Goal: Information Seeking & Learning: Learn about a topic

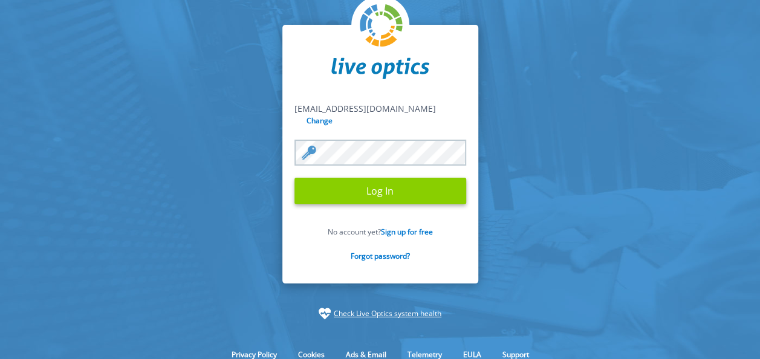
click at [367, 192] on input "Log In" at bounding box center [380, 191] width 172 height 27
click at [379, 185] on input "Log In" at bounding box center [380, 191] width 172 height 27
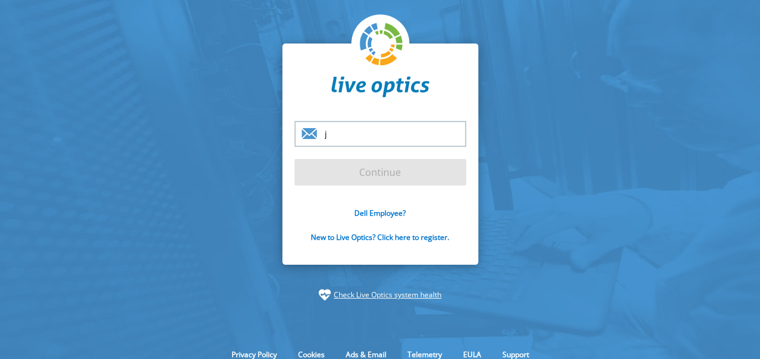
type input "[EMAIL_ADDRESS][DOMAIN_NAME]"
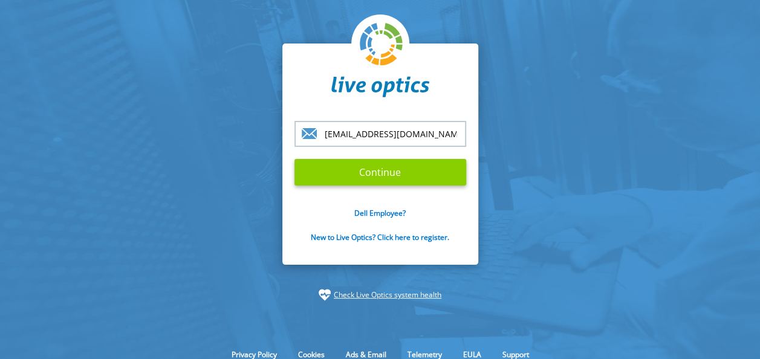
click at [372, 173] on input "Continue" at bounding box center [380, 172] width 172 height 27
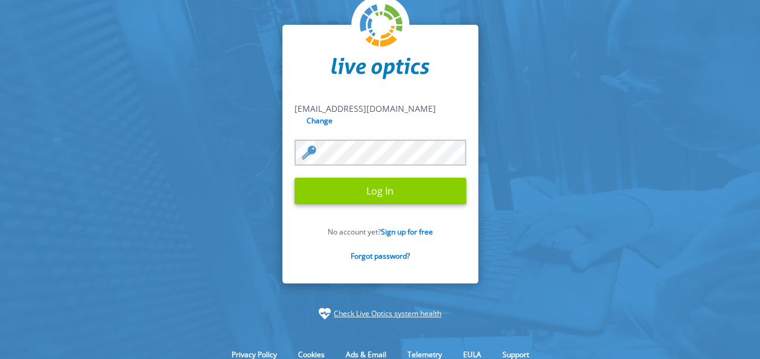
click at [384, 181] on input "Log In" at bounding box center [380, 191] width 172 height 27
click at [380, 180] on input "Log In" at bounding box center [380, 191] width 172 height 27
click at [375, 184] on input "Log In" at bounding box center [380, 191] width 172 height 27
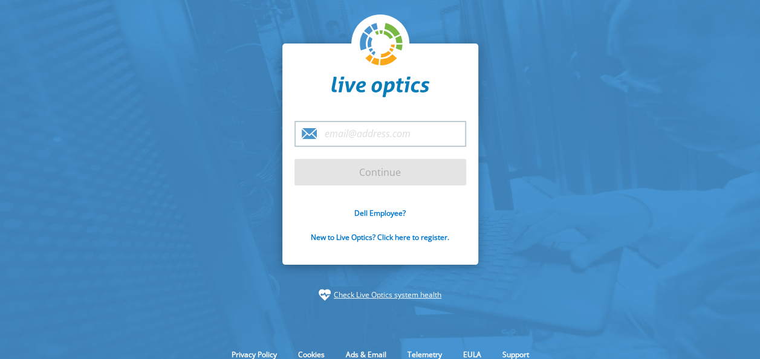
drag, startPoint x: 390, startPoint y: 137, endPoint x: 418, endPoint y: 137, distance: 27.8
click at [393, 137] on input "email" at bounding box center [380, 134] width 172 height 26
type input "[EMAIL_ADDRESS][DOMAIN_NAME]"
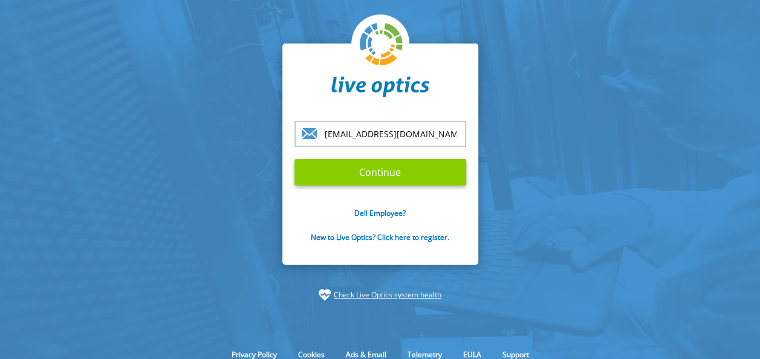
click at [396, 180] on input "Continue" at bounding box center [380, 172] width 172 height 27
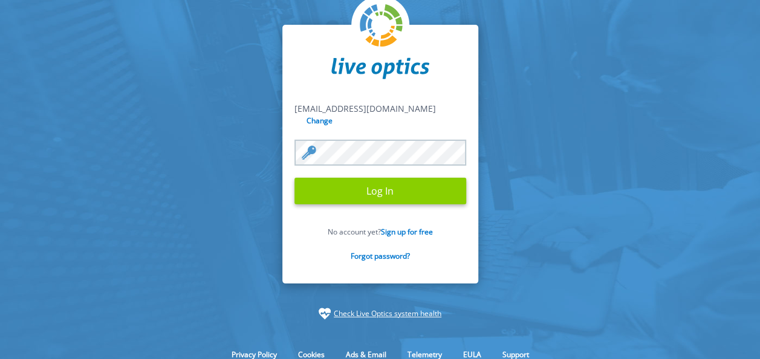
click at [373, 187] on input "Log In" at bounding box center [380, 191] width 172 height 27
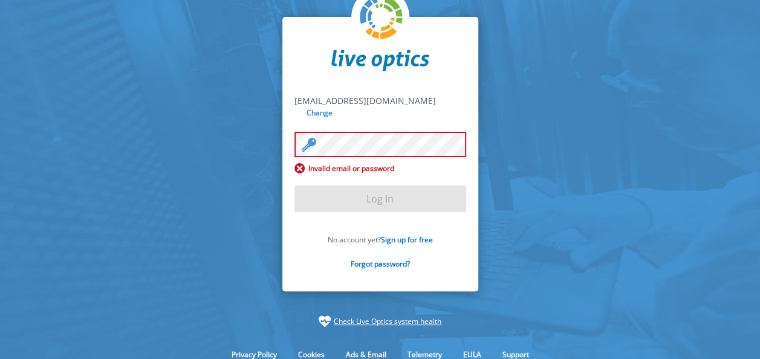
click at [336, 109] on input "Change" at bounding box center [320, 112] width 32 height 11
click at [336, 108] on input "Change" at bounding box center [320, 112] width 32 height 11
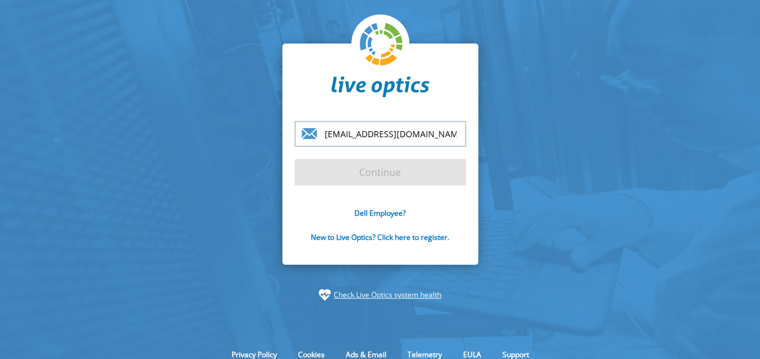
click at [435, 213] on p "Dell Employee?" at bounding box center [380, 213] width 172 height 10
click at [404, 140] on input "joviedo@cedi.com.ar" at bounding box center [380, 134] width 172 height 26
click at [423, 136] on input "[EMAIL_ADDRESS][DOMAIN_NAME]" at bounding box center [380, 134] width 172 height 26
click at [529, 85] on section "joviedo@cedi.com.ar Continue Dell Employee? New to Live Optics? Click here to r…" at bounding box center [380, 172] width 760 height 344
click at [414, 138] on input "[EMAIL_ADDRESS][DOMAIN_NAME]" at bounding box center [380, 134] width 172 height 26
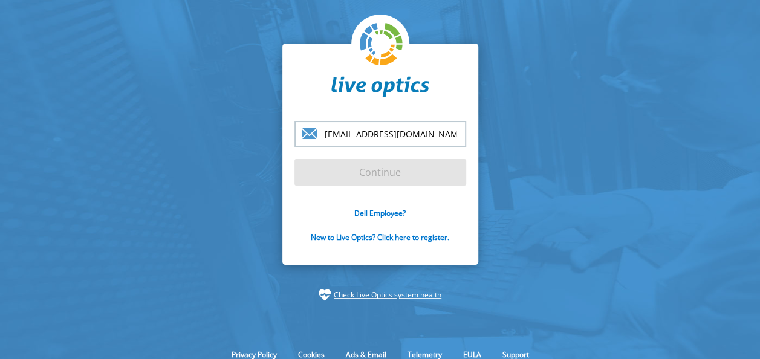
click at [414, 138] on input "[EMAIL_ADDRESS][DOMAIN_NAME]" at bounding box center [380, 134] width 172 height 26
type input "[EMAIL_ADDRESS][DOMAIN_NAME]"
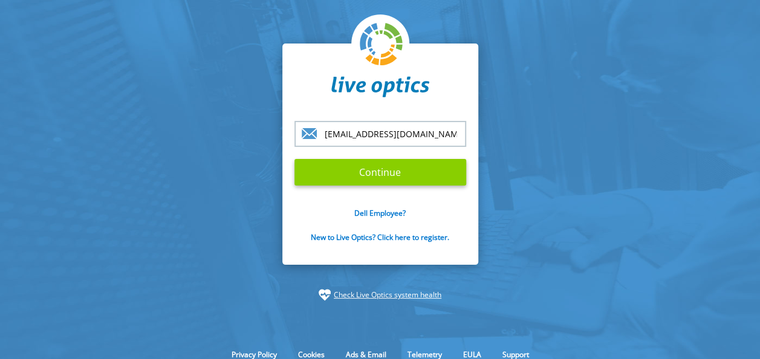
click at [380, 168] on input "Continue" at bounding box center [380, 172] width 172 height 27
click at [378, 170] on input "Continue" at bounding box center [380, 172] width 172 height 27
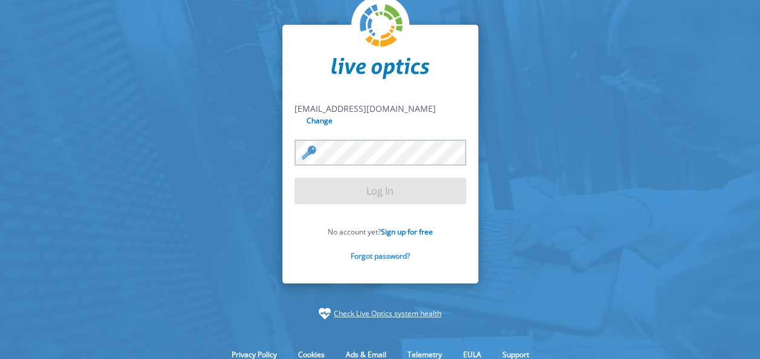
click at [393, 252] on link "Forgot password?" at bounding box center [380, 256] width 59 height 10
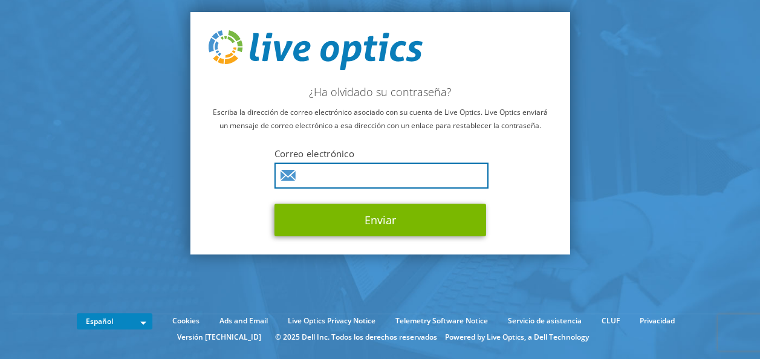
click at [351, 174] on input "text" at bounding box center [381, 176] width 214 height 26
drag, startPoint x: 407, startPoint y: 176, endPoint x: 190, endPoint y: 176, distance: 217.0
click at [190, 176] on div "¿Ha olvidado su contraseña? Escriba la dirección de correo electrónico asociado…" at bounding box center [380, 133] width 380 height 242
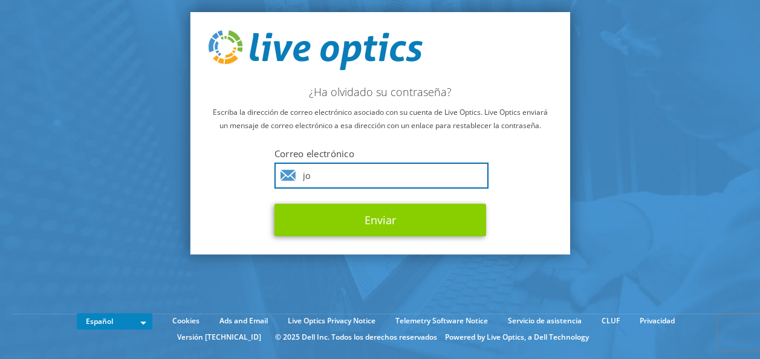
type input "[EMAIL_ADDRESS][DOMAIN_NAME]"
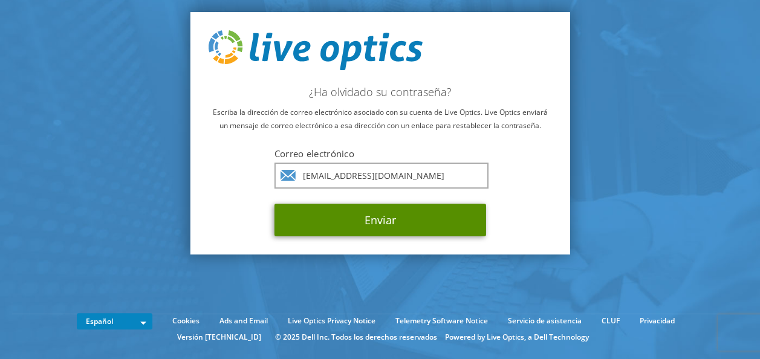
click at [377, 222] on button "Enviar" at bounding box center [380, 220] width 212 height 33
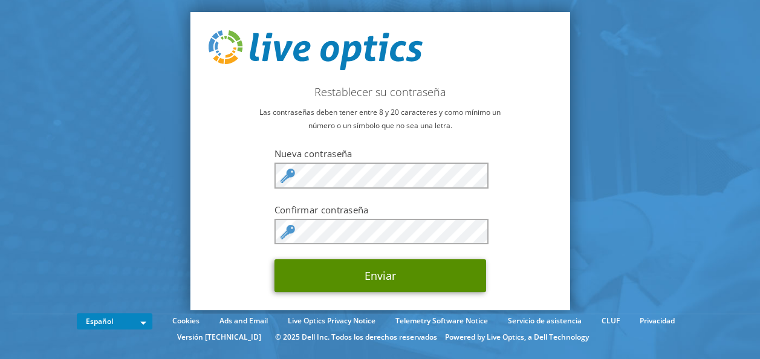
click at [402, 276] on button "Enviar" at bounding box center [380, 275] width 212 height 33
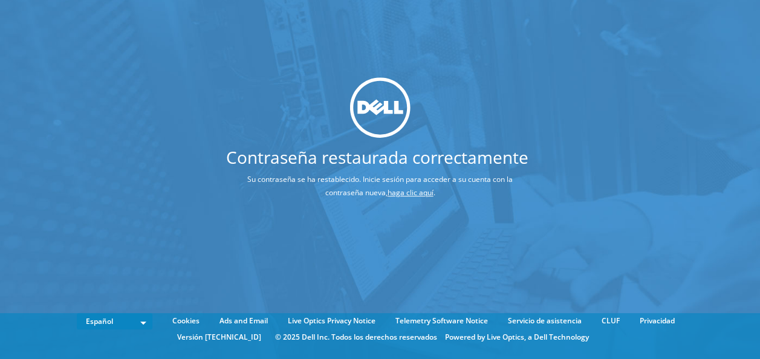
click at [417, 192] on link "haga clic aquí" at bounding box center [410, 192] width 46 height 10
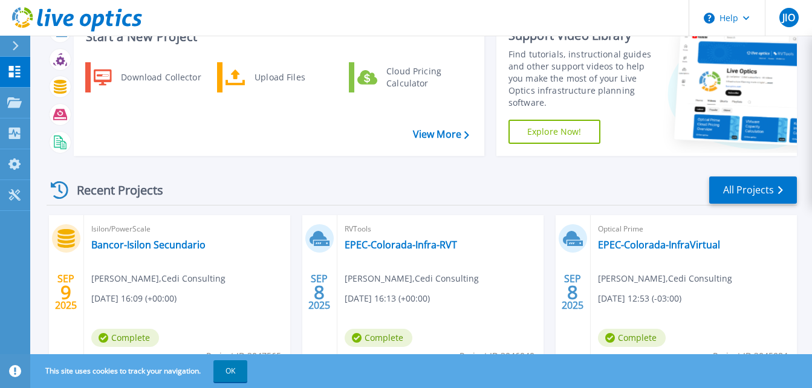
scroll to position [60, 0]
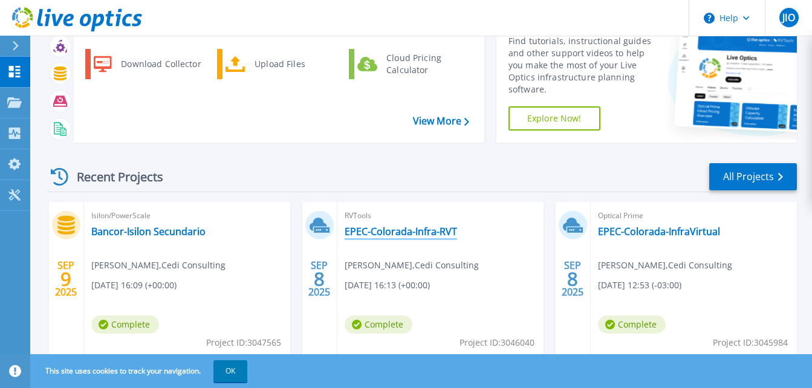
click at [400, 230] on link "EPEC-Colorada-Infra-RVT" at bounding box center [400, 231] width 112 height 12
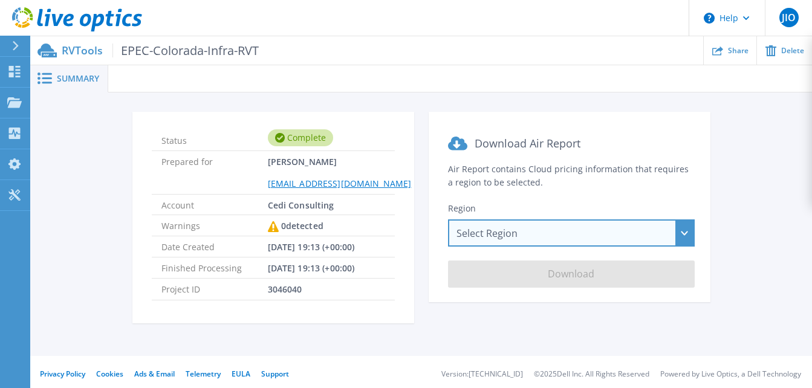
click at [682, 234] on div "Select Region Asia Pacific (Hong Kong) Asia Pacific (Mumbai) Asia Pacific (Seou…" at bounding box center [571, 232] width 247 height 27
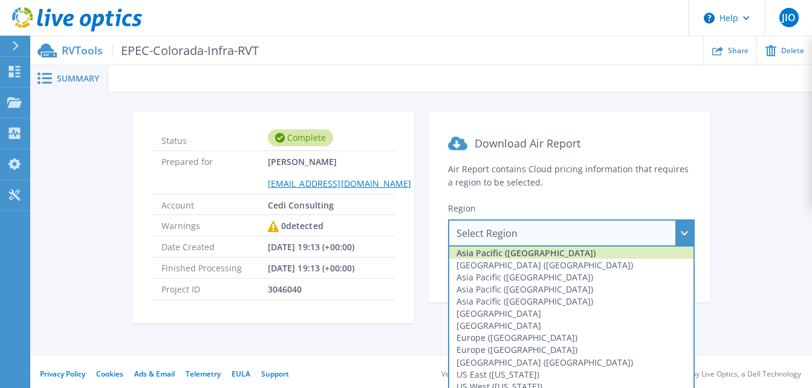
scroll to position [5, 0]
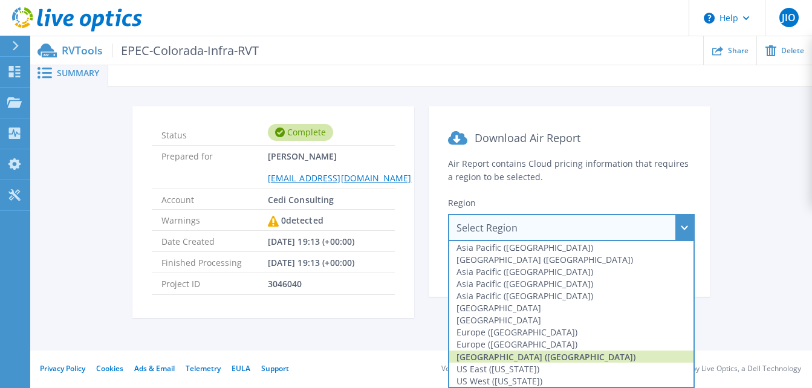
click at [564, 355] on div "South America (Sao Paulo)" at bounding box center [571, 357] width 244 height 12
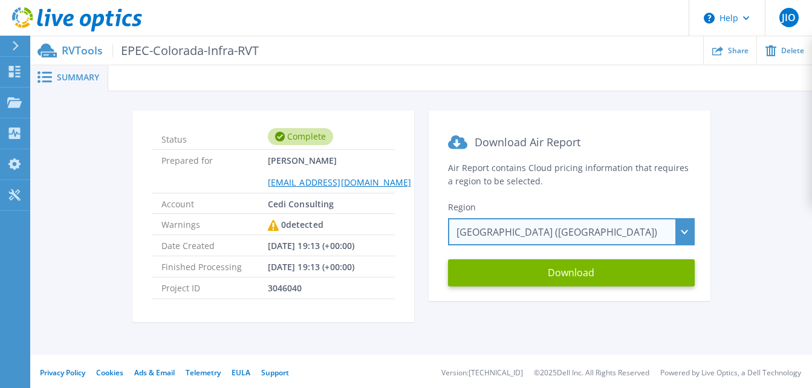
scroll to position [0, 0]
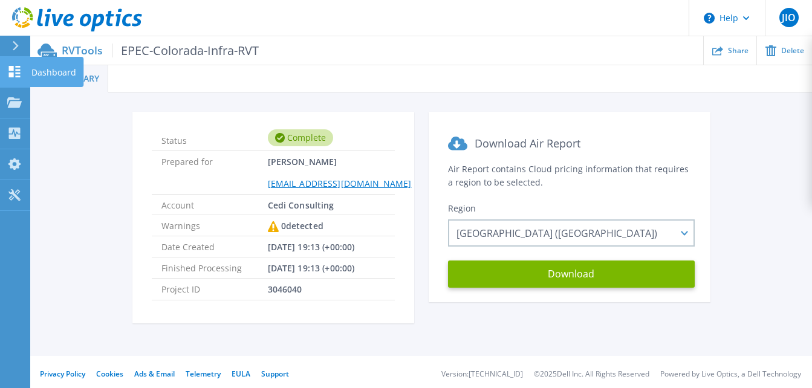
click at [21, 69] on icon at bounding box center [14, 71] width 15 height 11
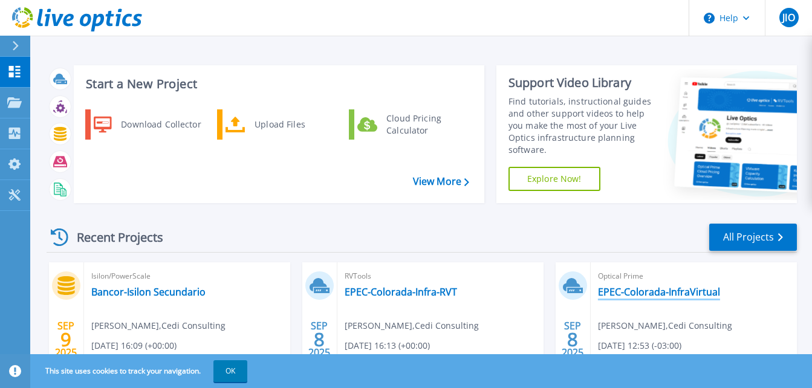
click at [688, 290] on link "EPEC-Colorada-InfraVirtual" at bounding box center [659, 292] width 122 height 12
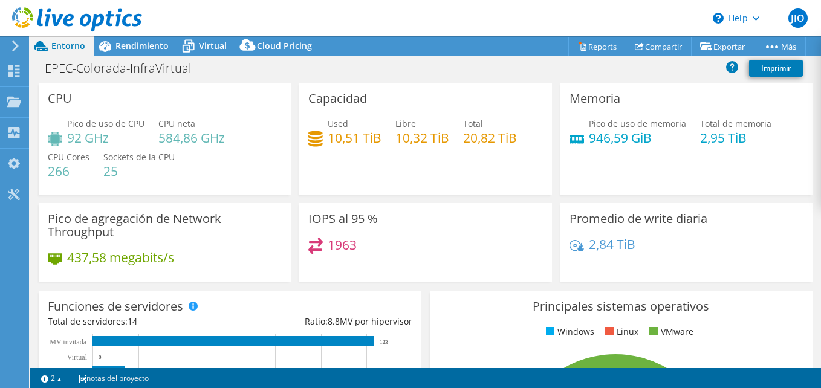
select select "SouthAmerica"
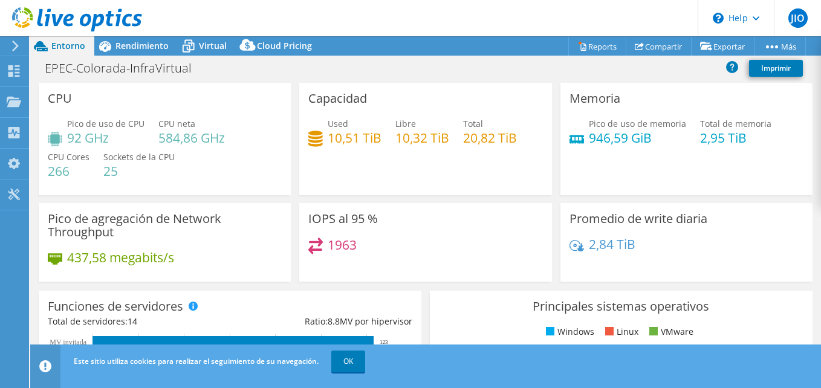
select select "SouthAmerica"
select select "USD"
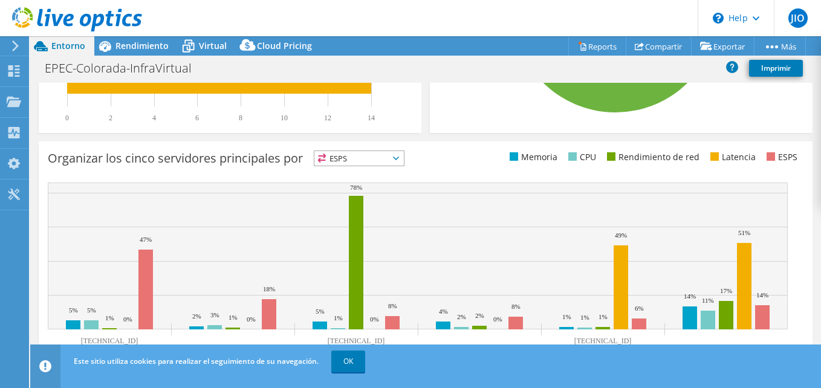
scroll to position [465, 0]
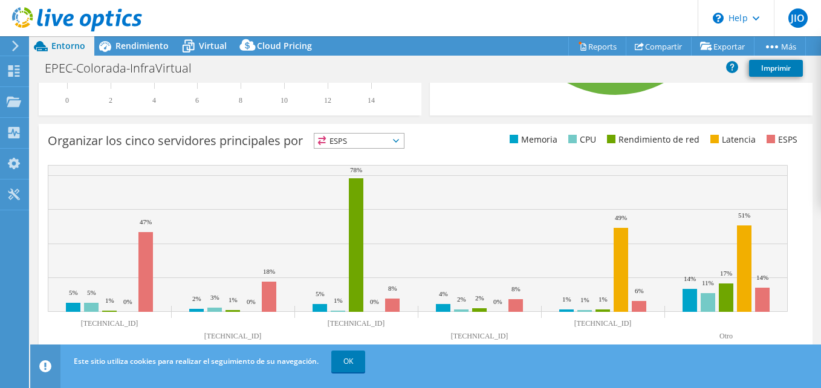
click at [399, 141] on icon at bounding box center [396, 141] width 6 height 4
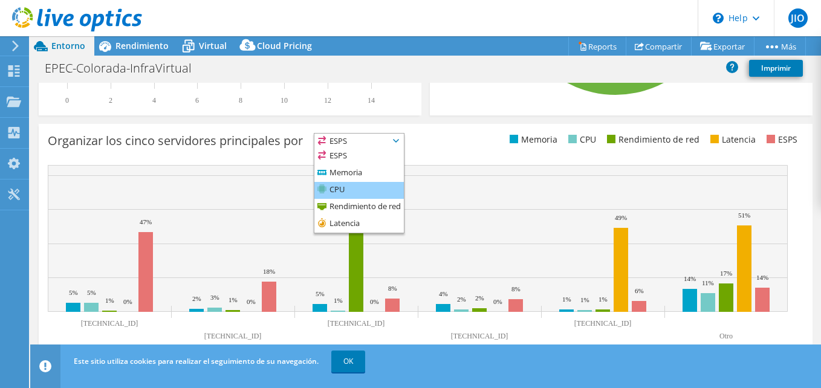
click at [376, 189] on li "CPU" at bounding box center [358, 190] width 89 height 17
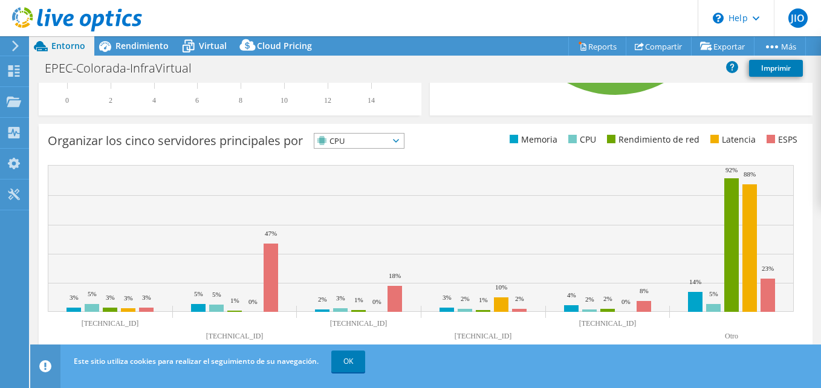
click at [404, 143] on span "CPU" at bounding box center [358, 141] width 89 height 15
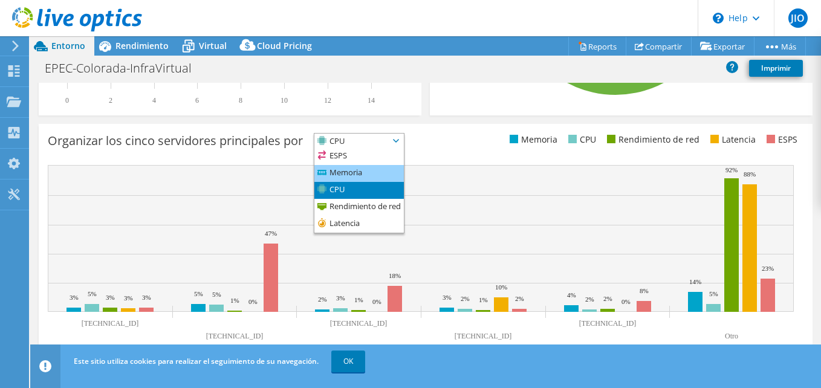
click at [349, 169] on li "Memoria" at bounding box center [358, 173] width 89 height 17
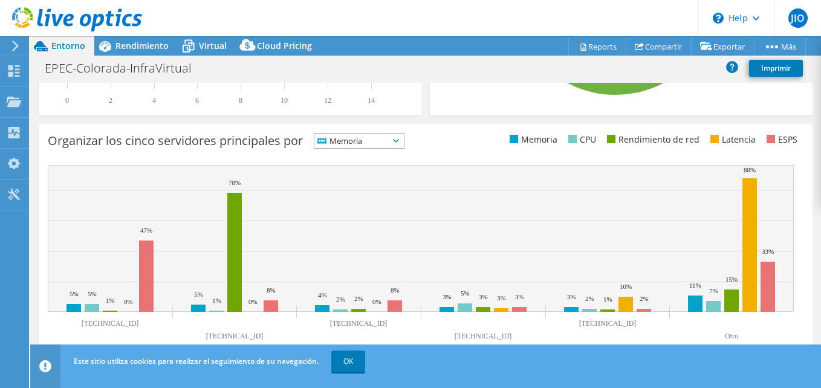
click at [404, 144] on span "Memoria" at bounding box center [358, 141] width 89 height 15
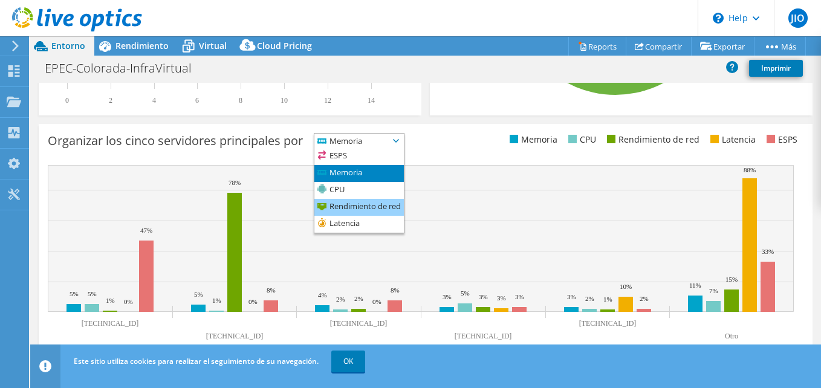
click at [383, 202] on li "Rendimiento de red" at bounding box center [358, 207] width 89 height 17
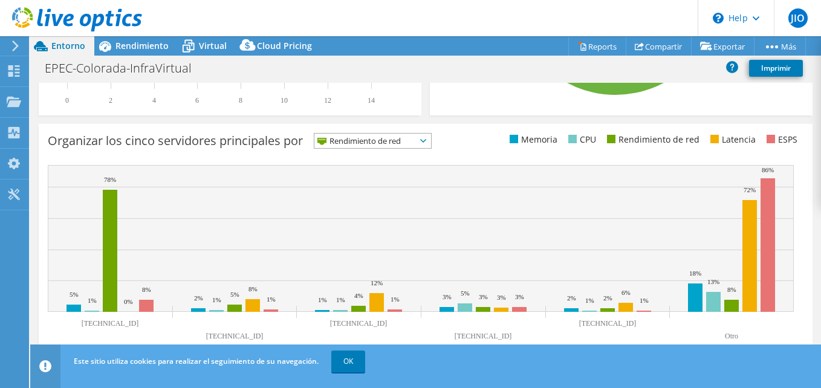
click at [426, 139] on icon at bounding box center [423, 141] width 6 height 4
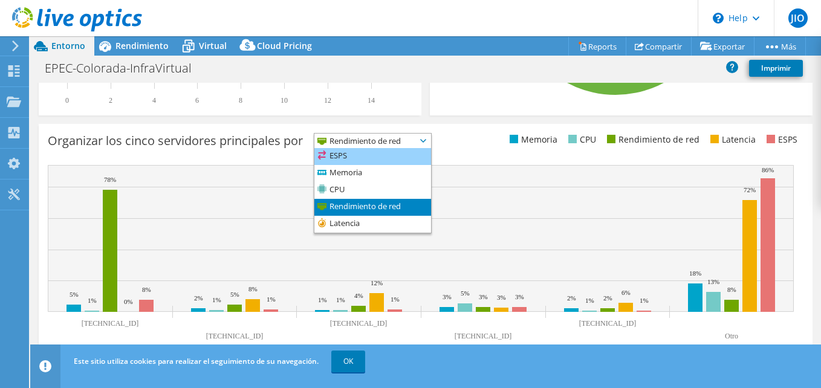
click at [428, 158] on li "ESPS" at bounding box center [372, 156] width 117 height 17
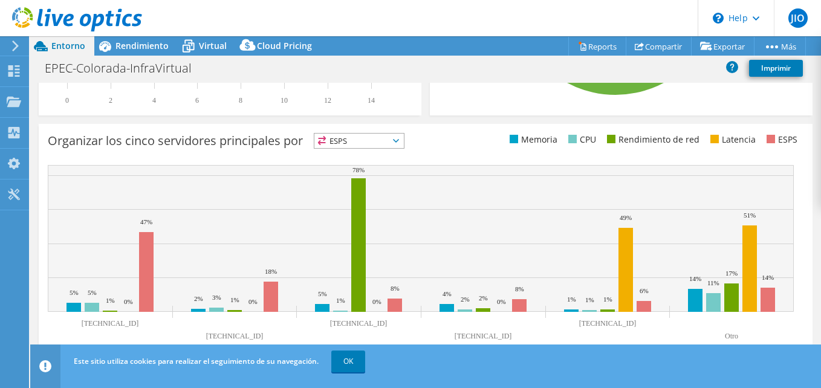
click at [399, 141] on icon at bounding box center [396, 141] width 6 height 4
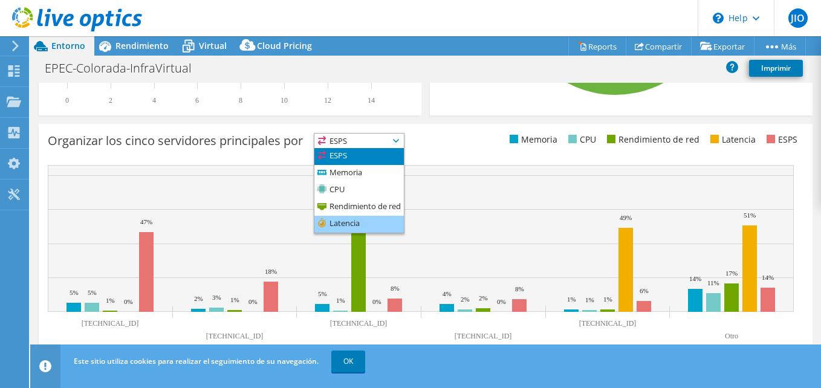
click at [384, 227] on li "Latencia" at bounding box center [358, 224] width 89 height 17
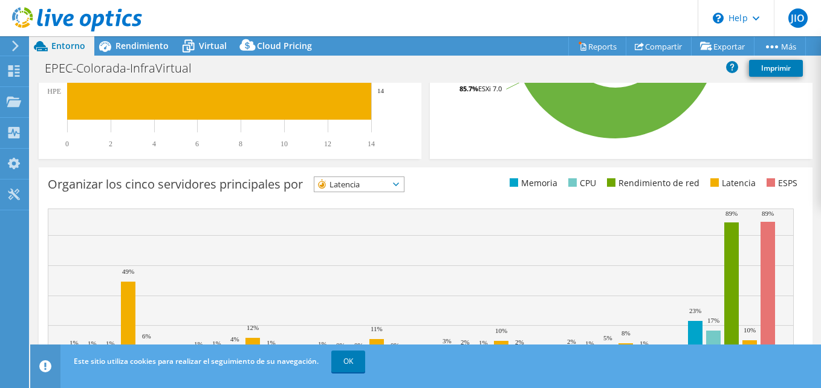
scroll to position [404, 0]
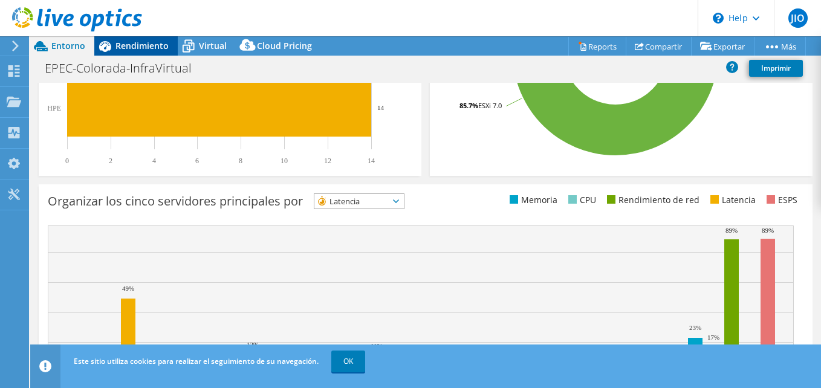
click at [134, 48] on span "Rendimiento" at bounding box center [141, 45] width 53 height 11
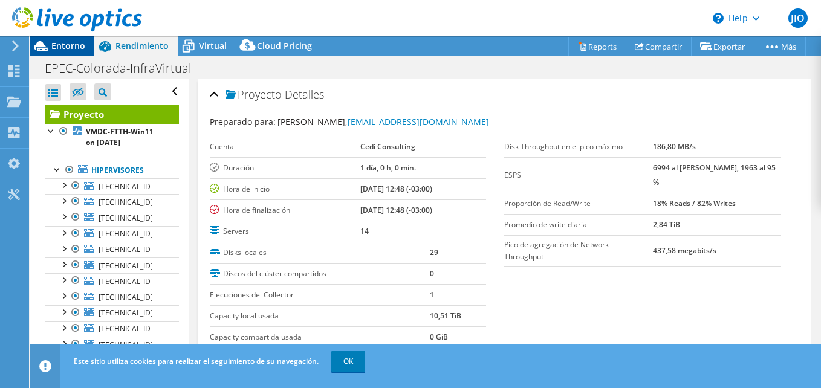
click at [68, 42] on span "Entorno" at bounding box center [68, 45] width 34 height 11
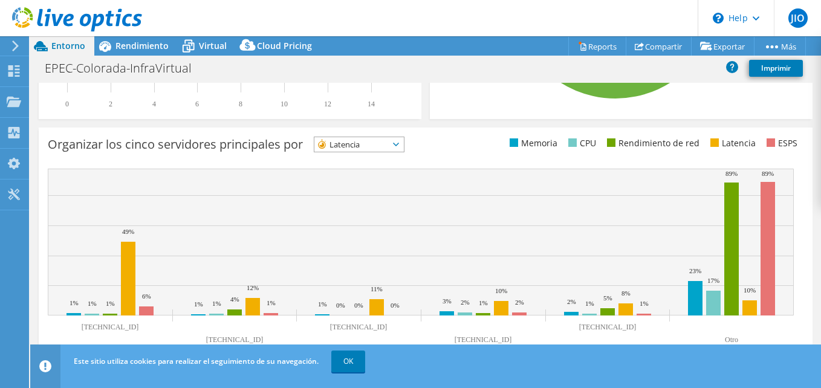
scroll to position [465, 0]
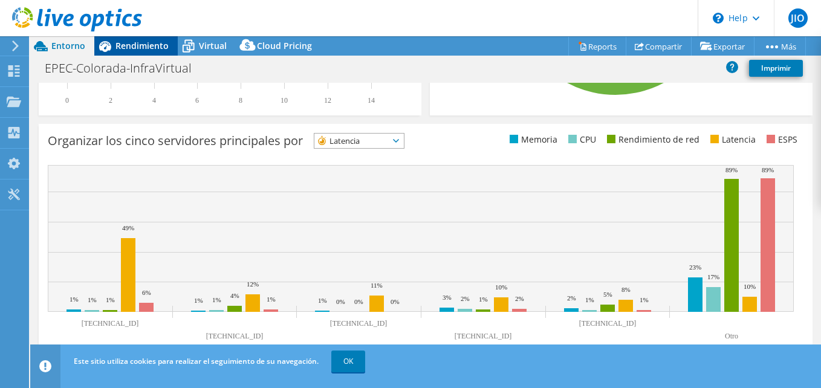
click at [131, 44] on span "Rendimiento" at bounding box center [141, 45] width 53 height 11
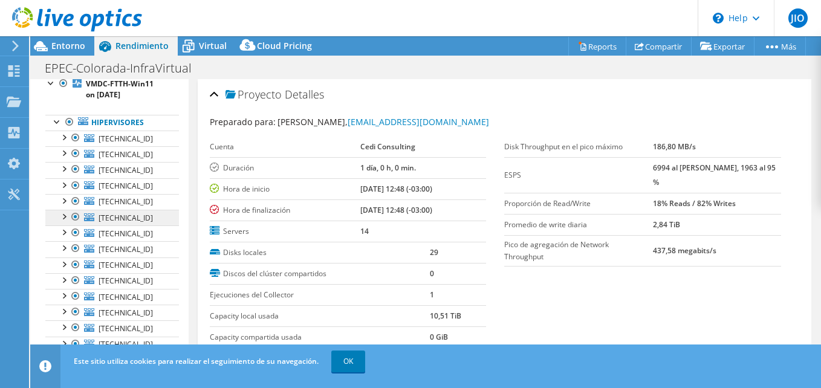
scroll to position [60, 0]
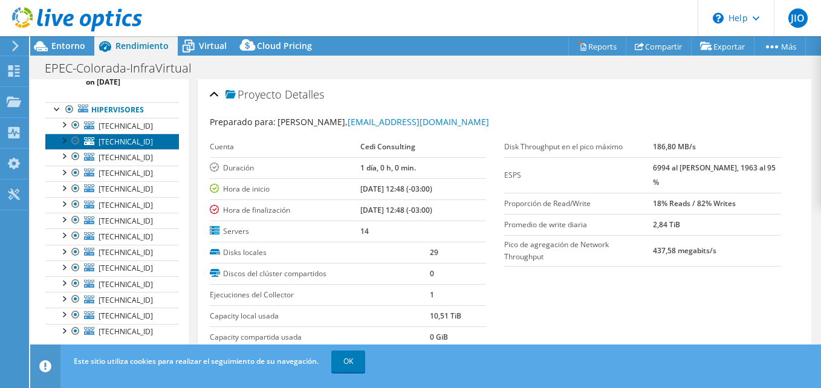
click at [127, 141] on span "[TECHNICAL_ID]" at bounding box center [126, 142] width 54 height 10
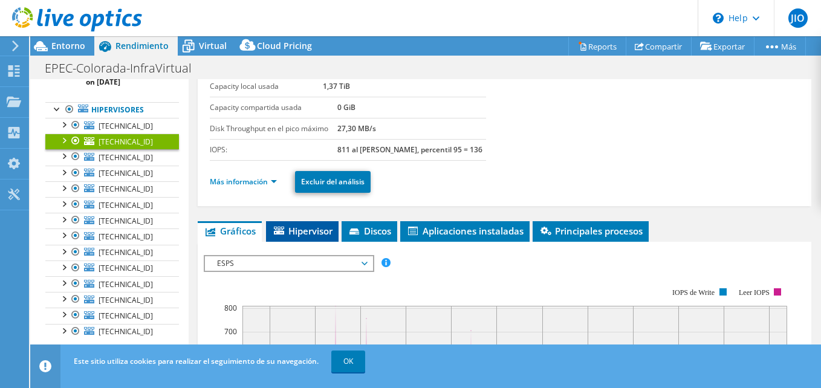
scroll to position [121, 0]
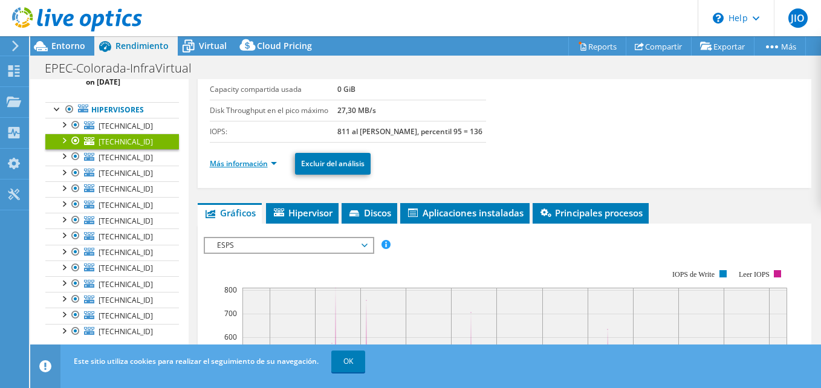
click at [269, 163] on link "Más información" at bounding box center [243, 163] width 67 height 10
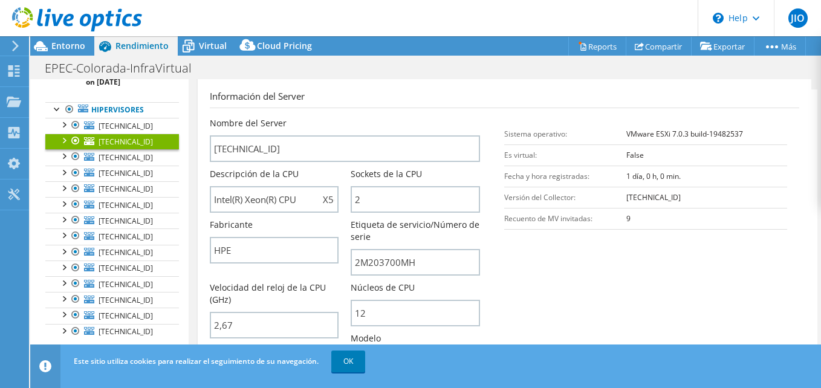
scroll to position [242, 0]
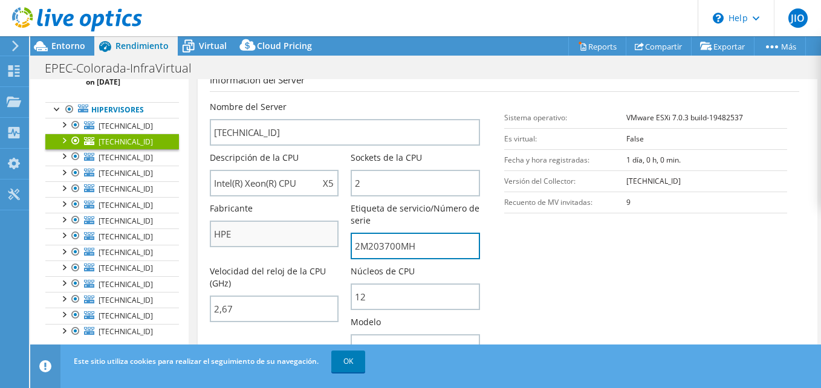
drag, startPoint x: 423, startPoint y: 242, endPoint x: 334, endPoint y: 246, distance: 88.9
click at [334, 101] on div "Nombre del Server [TECHNICAL_ID] Descripción de la CPU Intel(R) Xeon(R) CPU X56…" at bounding box center [351, 101] width 283 height 0
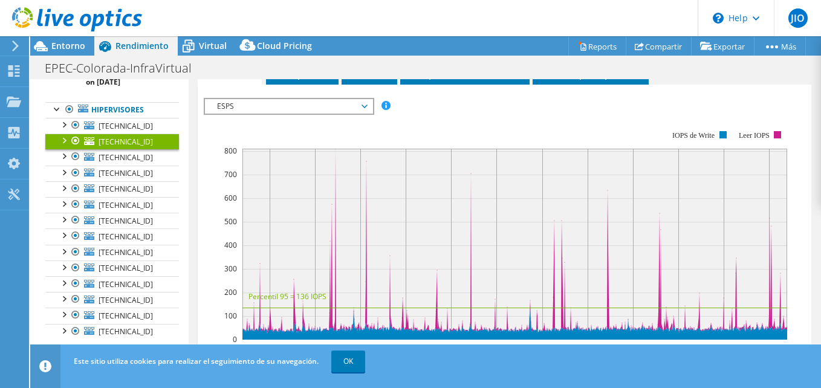
scroll to position [907, 0]
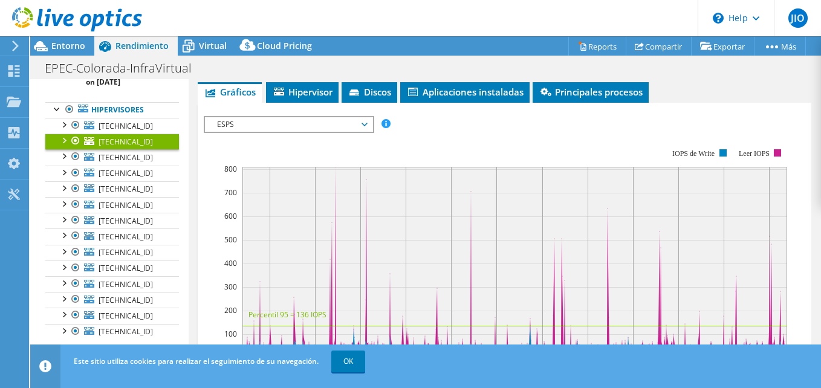
click at [360, 125] on span "ESPS" at bounding box center [288, 124] width 155 height 15
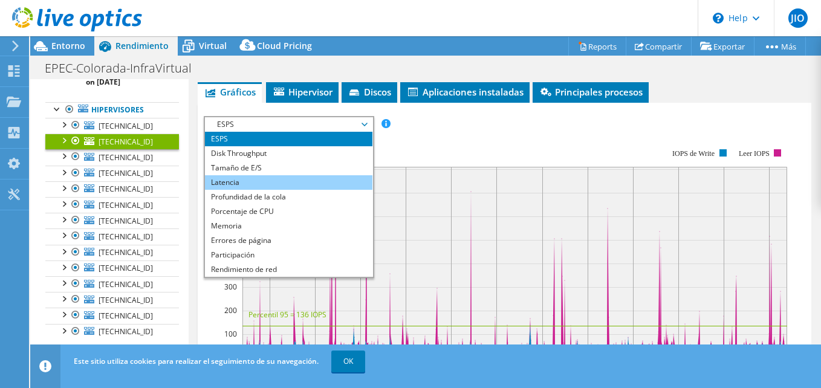
click at [290, 179] on li "Latencia" at bounding box center [288, 182] width 167 height 15
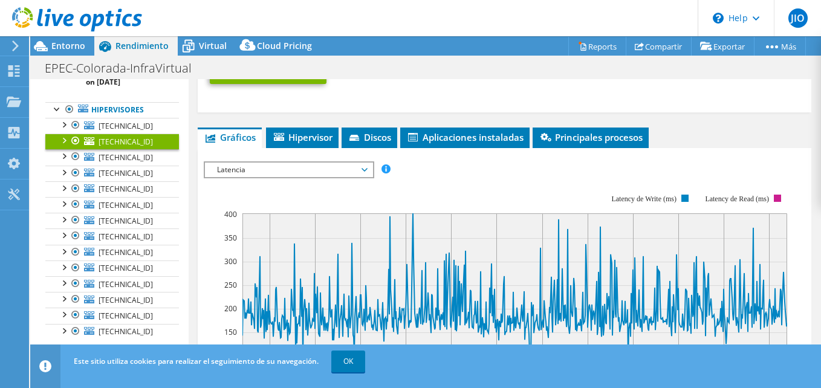
scroll to position [801, 0]
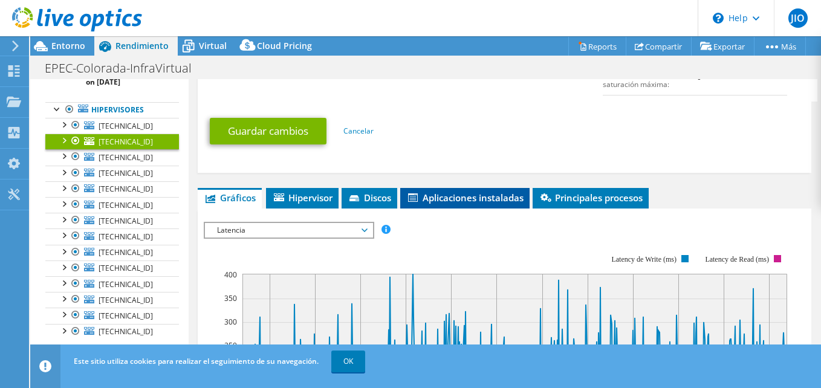
click at [474, 197] on span "Aplicaciones instaladas" at bounding box center [464, 198] width 117 height 12
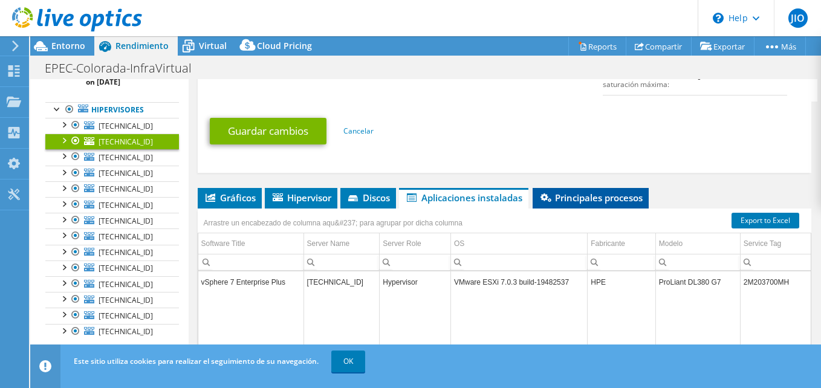
click at [591, 202] on span "Principales procesos" at bounding box center [590, 198] width 104 height 12
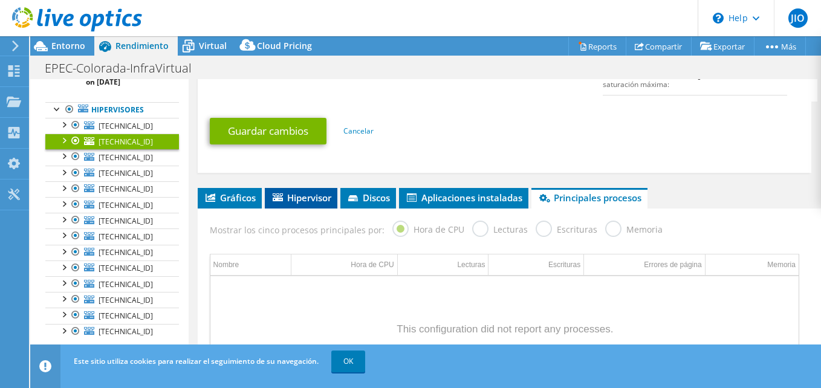
click at [320, 201] on span "Hipervisor" at bounding box center [301, 198] width 60 height 12
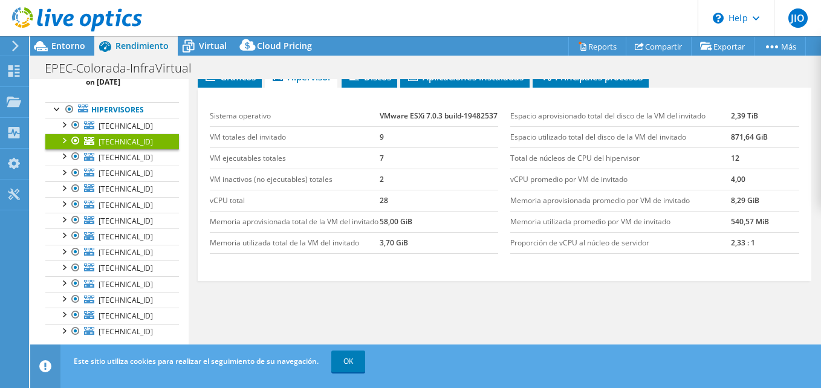
scroll to position [861, 0]
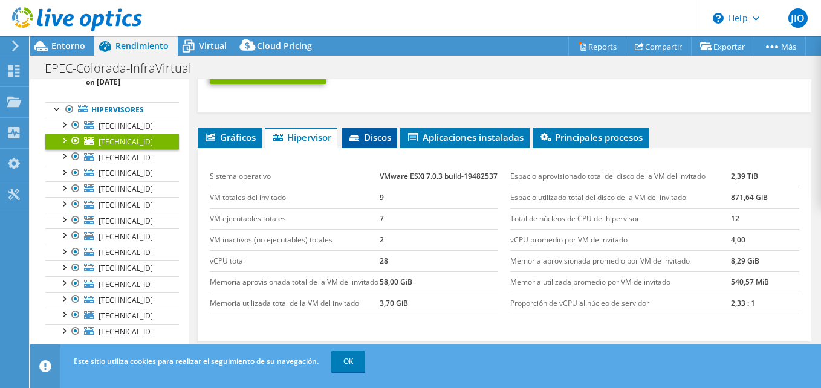
click at [350, 136] on span "Discos" at bounding box center [370, 137] width 44 height 12
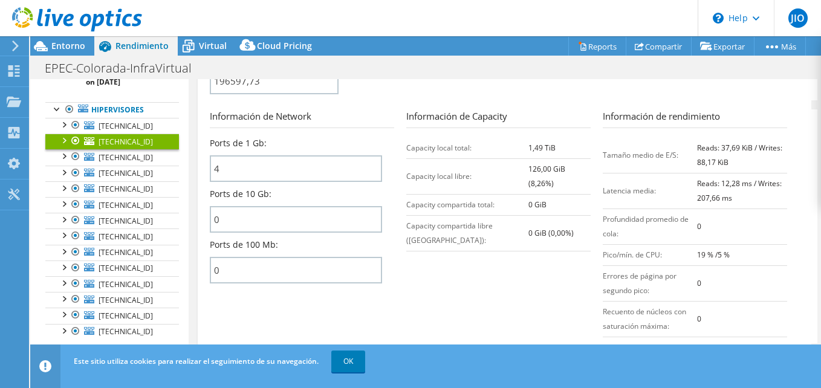
scroll to position [0, 0]
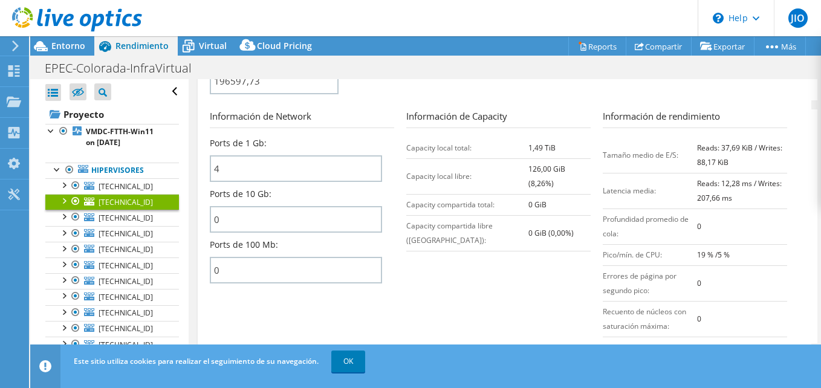
click at [72, 37] on div at bounding box center [71, 20] width 142 height 40
click at [72, 42] on span "Entorno" at bounding box center [68, 45] width 34 height 11
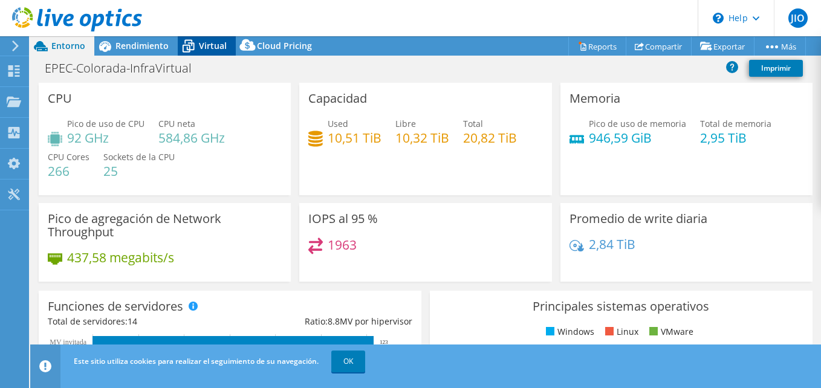
click at [215, 43] on span "Virtual" at bounding box center [213, 45] width 28 height 11
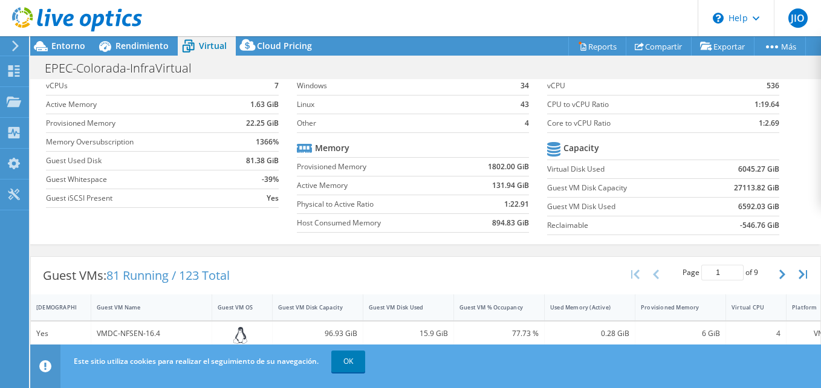
scroll to position [121, 0]
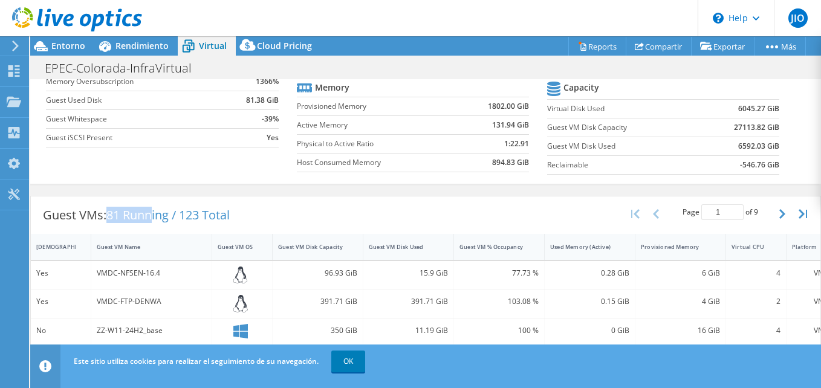
drag, startPoint x: 111, startPoint y: 213, endPoint x: 154, endPoint y: 214, distance: 43.5
click at [154, 214] on span "81 Running / 123 Total" at bounding box center [167, 215] width 123 height 16
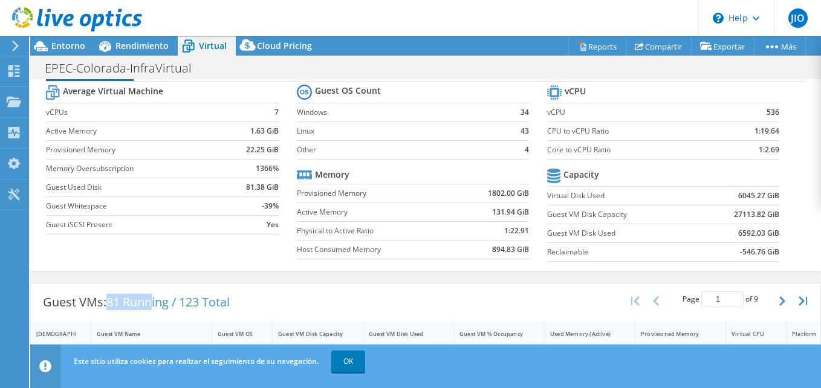
scroll to position [0, 0]
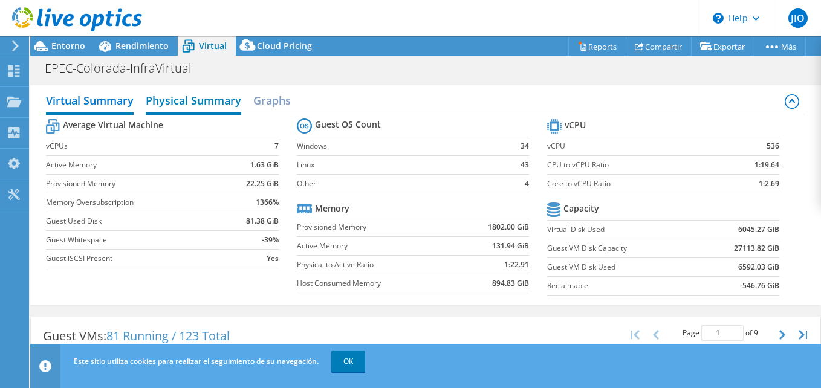
click at [202, 108] on h2 "Physical Summary" at bounding box center [193, 101] width 95 height 27
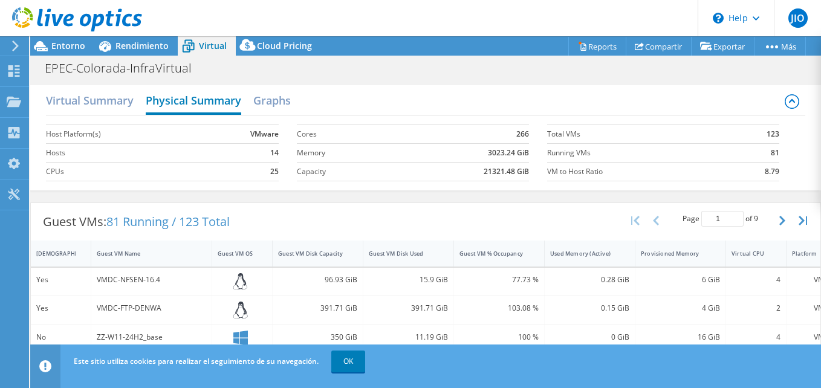
click at [204, 107] on h2 "Physical Summary" at bounding box center [193, 101] width 95 height 27
click at [274, 99] on h2 "Graphs" at bounding box center [271, 101] width 37 height 27
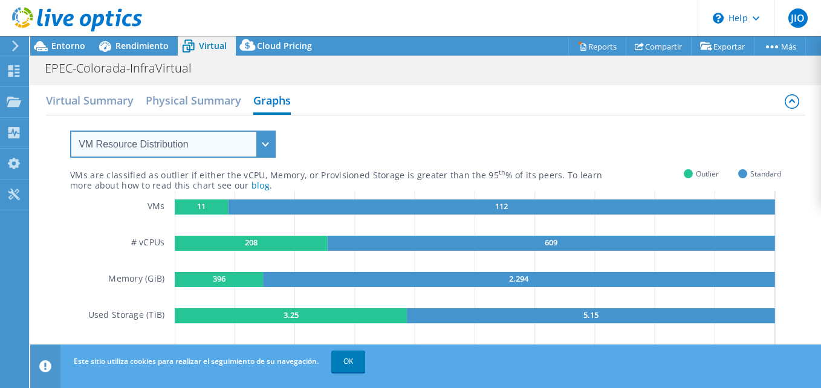
click at [257, 147] on select "VM Resource Distribution Provisioning Contrast Over Provisioning" at bounding box center [172, 144] width 205 height 27
select select "Provisioning Contrast"
click at [70, 131] on select "VM Resource Distribution Provisioning Contrast Over Provisioning" at bounding box center [172, 144] width 205 height 27
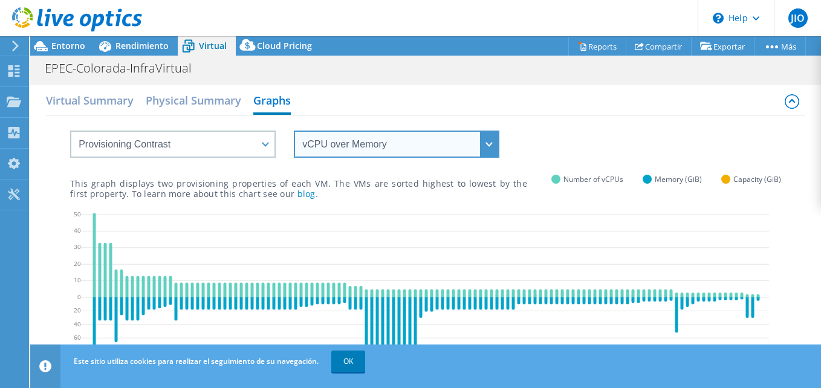
click at [488, 146] on select "vCPU over Memory vCPU over Capacity Memory over vCPU Memory over Capacity Capac…" at bounding box center [396, 144] width 205 height 27
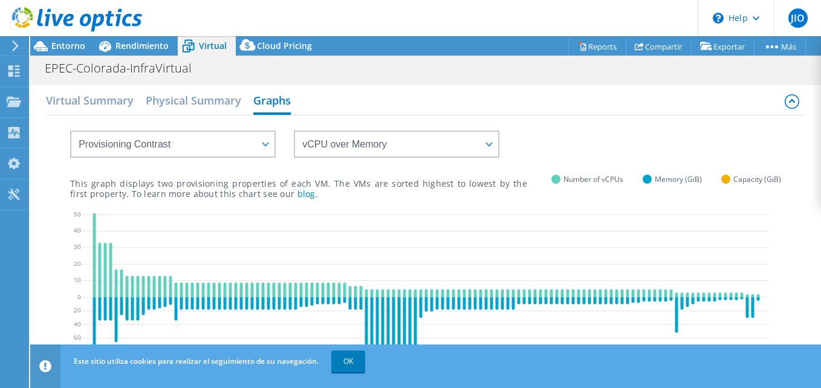
click at [390, 117] on div "vCPU over Memory vCPU over Capacity Memory over vCPU Memory over Capacity Capac…" at bounding box center [425, 136] width 711 height 42
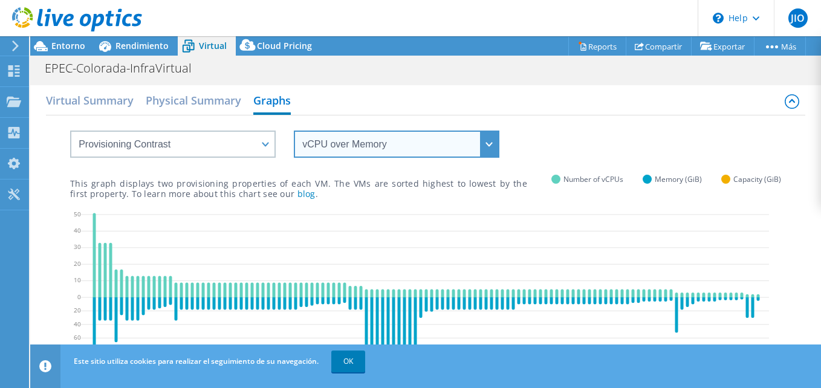
click at [363, 146] on select "vCPU over Memory vCPU over Capacity Memory over vCPU Memory over Capacity Capac…" at bounding box center [396, 144] width 205 height 27
click at [294, 131] on select "vCPU over Memory vCPU over Capacity Memory over vCPU Memory over Capacity Capac…" at bounding box center [396, 144] width 205 height 27
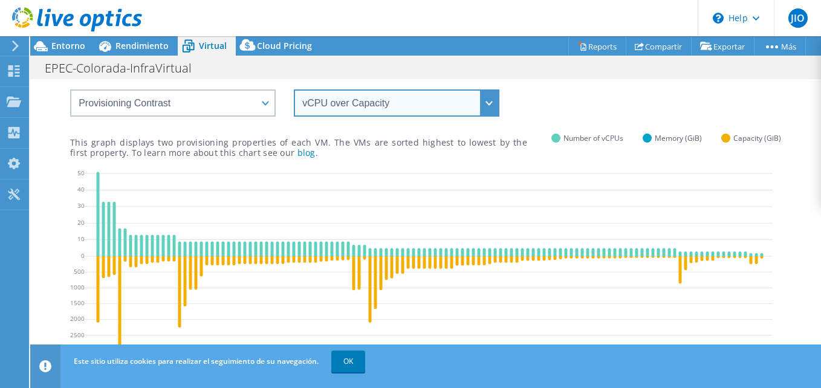
scroll to position [60, 0]
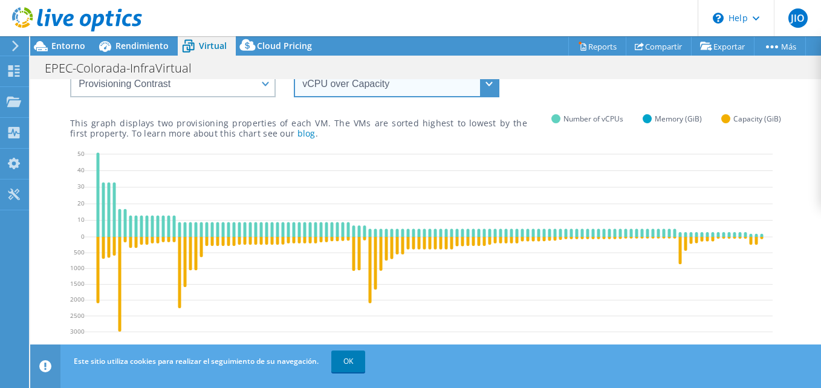
click at [397, 84] on select "vCPU over Memory vCPU over Capacity Memory over vCPU Memory over Capacity Capac…" at bounding box center [396, 83] width 205 height 27
click at [294, 70] on select "vCPU over Memory vCPU over Capacity Memory over vCPU Memory over Capacity Capac…" at bounding box center [396, 83] width 205 height 27
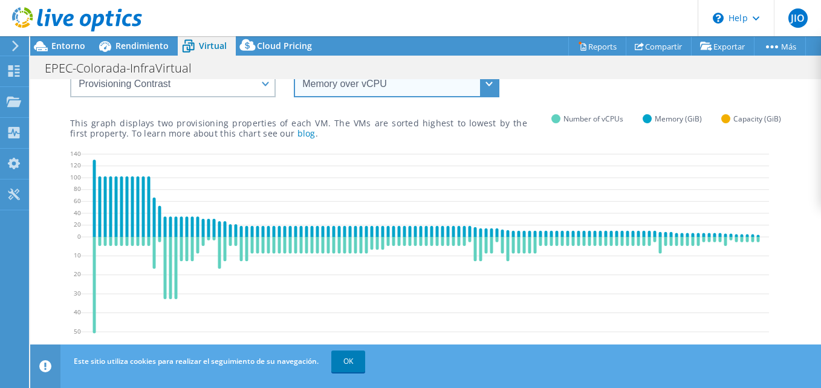
click at [398, 80] on select "vCPU over Memory vCPU over Capacity Memory over vCPU Memory over Capacity Capac…" at bounding box center [396, 83] width 205 height 27
click at [490, 92] on select "vCPU over Memory vCPU over Capacity Memory over vCPU Memory over Capacity Capac…" at bounding box center [396, 83] width 205 height 27
click at [294, 70] on select "vCPU over Memory vCPU over Capacity Memory over vCPU Memory over Capacity Capac…" at bounding box center [396, 83] width 205 height 27
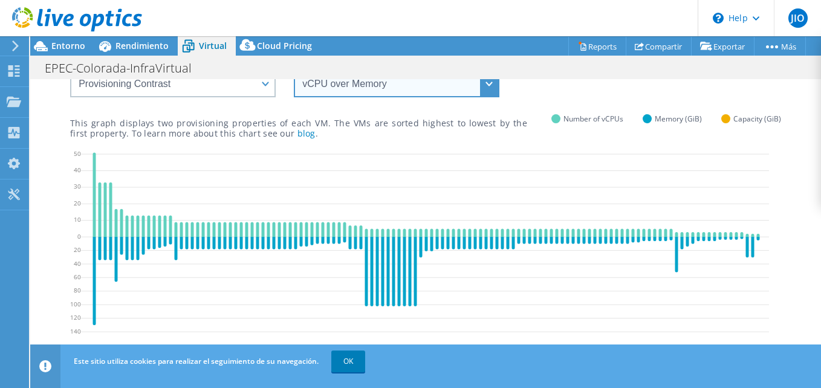
click at [493, 88] on select "vCPU over Memory vCPU over Capacity Memory over vCPU Memory over Capacity Capac…" at bounding box center [396, 83] width 205 height 27
click at [294, 70] on select "vCPU over Memory vCPU over Capacity Memory over vCPU Memory over Capacity Capac…" at bounding box center [396, 83] width 205 height 27
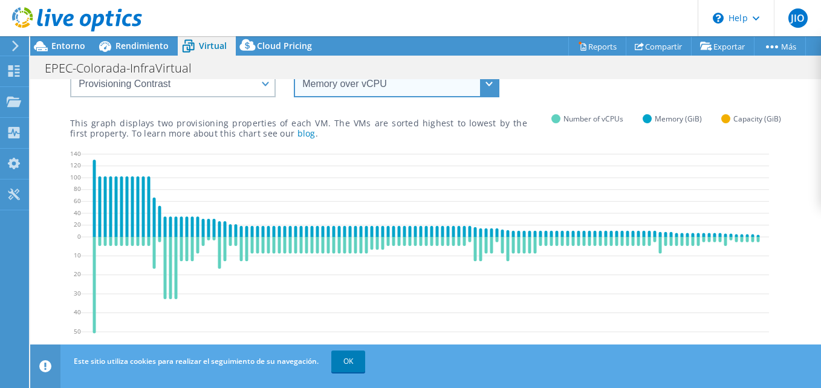
click at [491, 88] on select "vCPU over Memory vCPU over Capacity Memory over vCPU Memory over Capacity Capac…" at bounding box center [396, 83] width 205 height 27
select select "Memory over Capacity"
click at [294, 70] on select "vCPU over Memory vCPU over Capacity Memory over vCPU Memory over Capacity Capac…" at bounding box center [396, 83] width 205 height 27
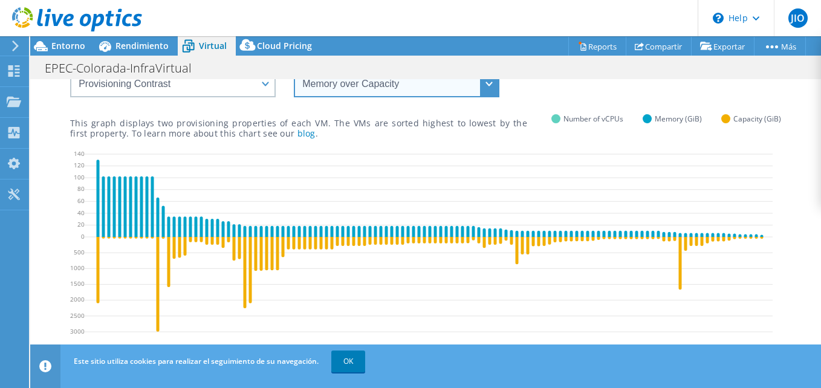
click at [493, 83] on select "vCPU over Memory vCPU over Capacity Memory over vCPU Memory over Capacity Capac…" at bounding box center [396, 83] width 205 height 27
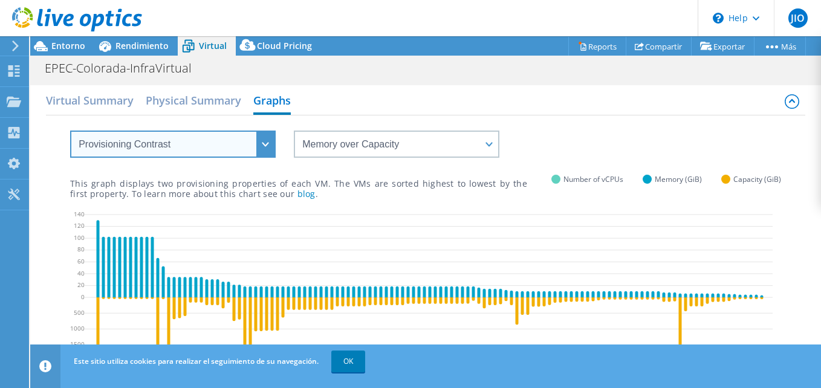
click at [263, 145] on select "VM Resource Distribution Provisioning Contrast Over Provisioning" at bounding box center [172, 144] width 205 height 27
select select "Over Provisioning"
click at [70, 131] on select "VM Resource Distribution Provisioning Contrast Over Provisioning" at bounding box center [172, 144] width 205 height 27
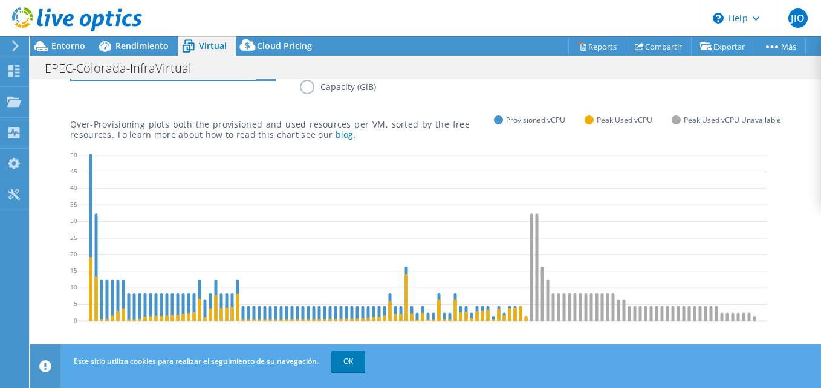
scroll to position [60, 0]
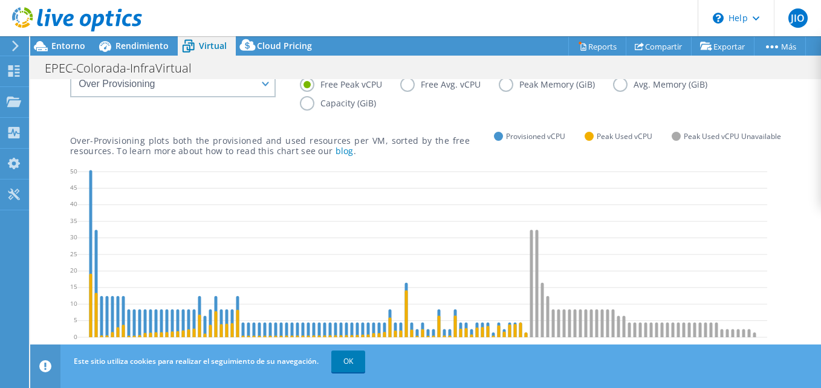
click at [407, 86] on label "Free Avg. vCPU" at bounding box center [449, 84] width 99 height 15
click at [0, 0] on input "Free Avg. vCPU" at bounding box center [0, 0] width 0 height 0
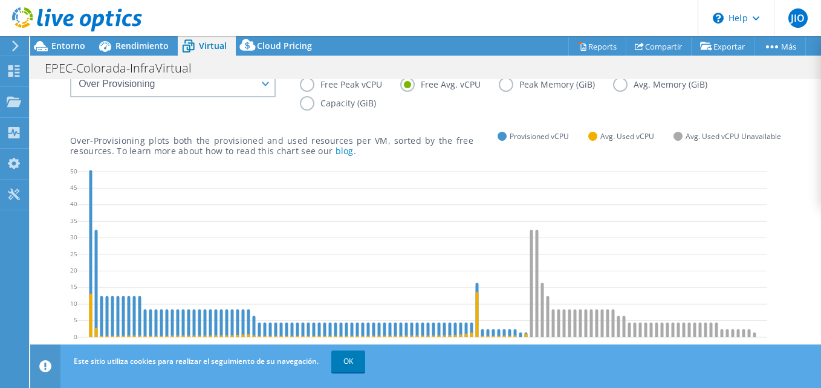
click at [615, 85] on label "Avg. Memory (GiB)" at bounding box center [669, 84] width 112 height 15
click at [0, 0] on input "Avg. Memory (GiB)" at bounding box center [0, 0] width 0 height 0
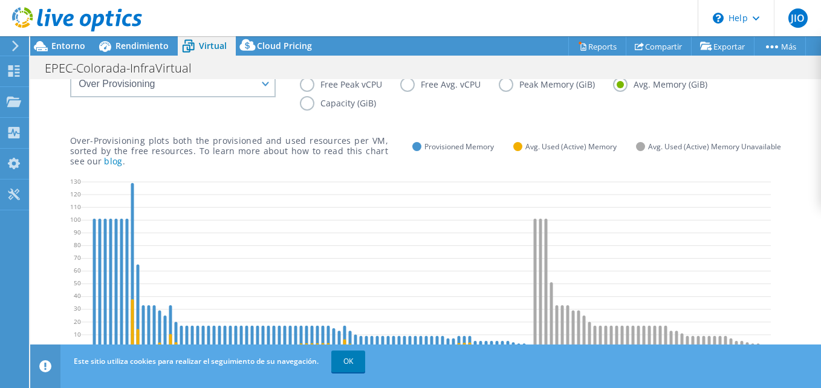
scroll to position [0, 0]
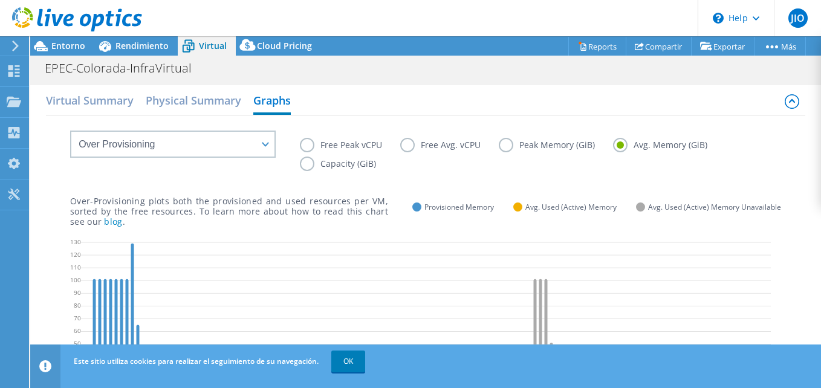
click at [306, 163] on label "Capacity (GiB)" at bounding box center [347, 164] width 94 height 15
click at [0, 0] on input "Capacity (GiB)" at bounding box center [0, 0] width 0 height 0
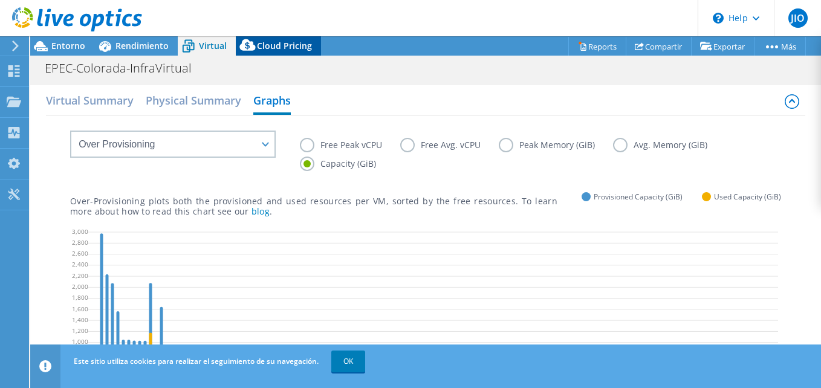
click at [275, 39] on div "Cloud Pricing" at bounding box center [278, 45] width 85 height 19
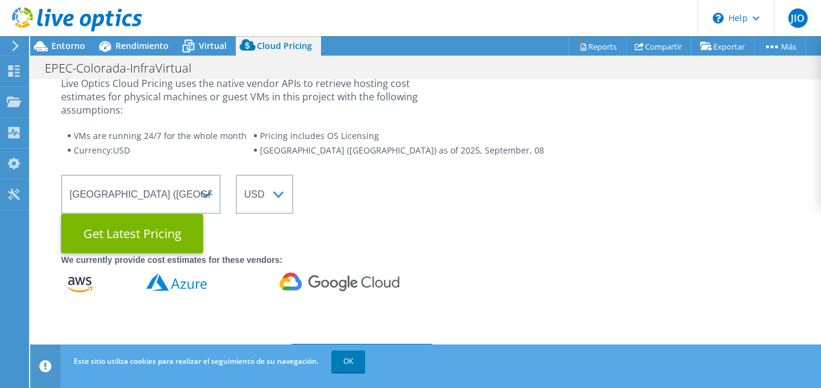
scroll to position [60, 0]
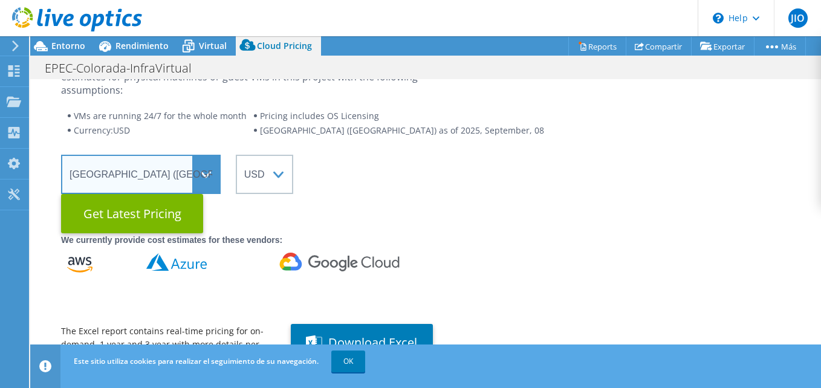
click at [213, 180] on select "Select a Region [GEOGRAPHIC_DATA] ([GEOGRAPHIC_DATA]) [GEOGRAPHIC_DATA] ([GEOGR…" at bounding box center [141, 174] width 160 height 39
click at [61, 155] on select "Select a Region [GEOGRAPHIC_DATA] ([GEOGRAPHIC_DATA]) [GEOGRAPHIC_DATA] ([GEOGR…" at bounding box center [141, 174] width 160 height 39
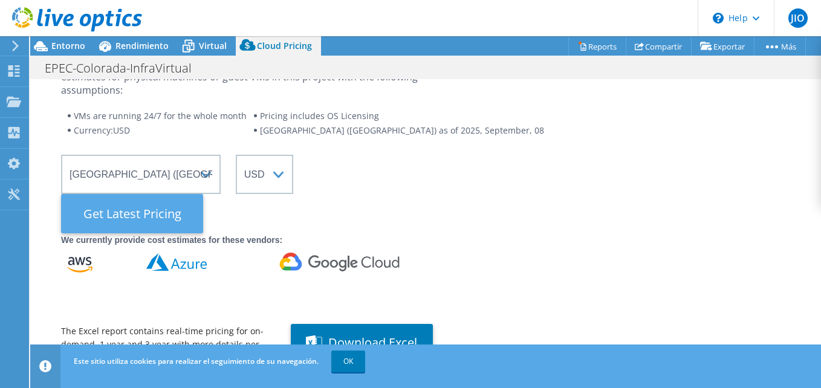
click at [170, 218] on Latest "Get Latest Pricing" at bounding box center [132, 213] width 142 height 39
click at [126, 214] on Latest "Get Latest Pricing" at bounding box center [132, 213] width 142 height 39
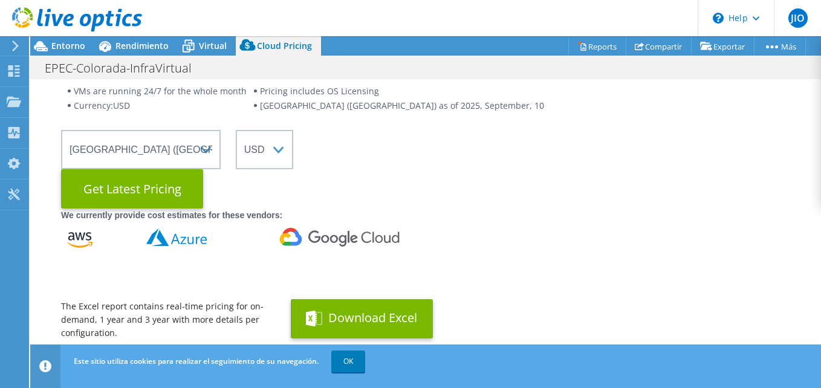
scroll to position [0, 0]
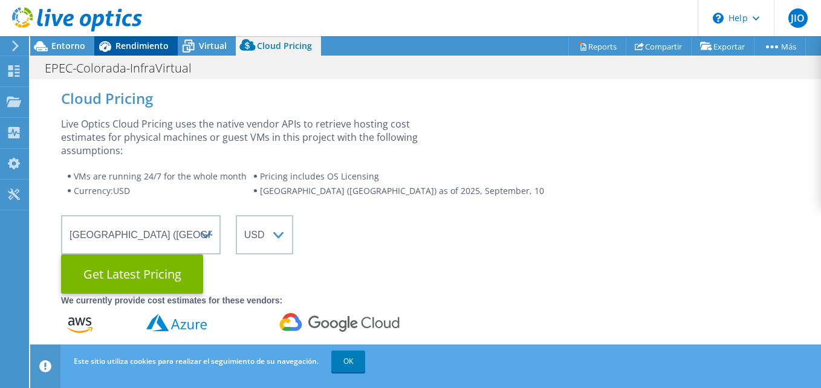
click at [149, 48] on span "Rendimiento" at bounding box center [141, 45] width 53 height 11
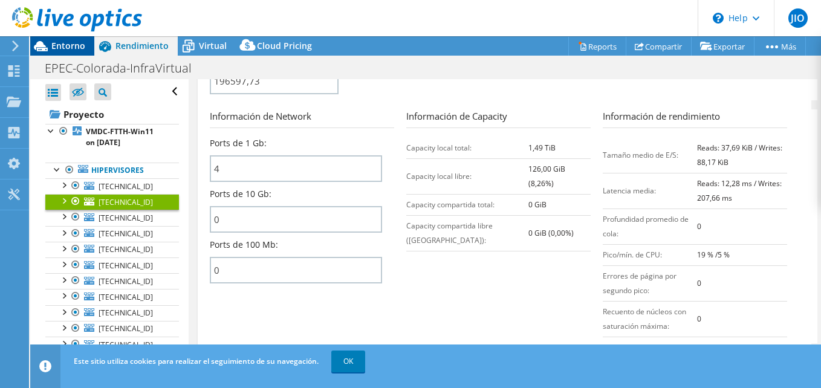
click at [79, 51] on div "Entorno" at bounding box center [62, 45] width 64 height 19
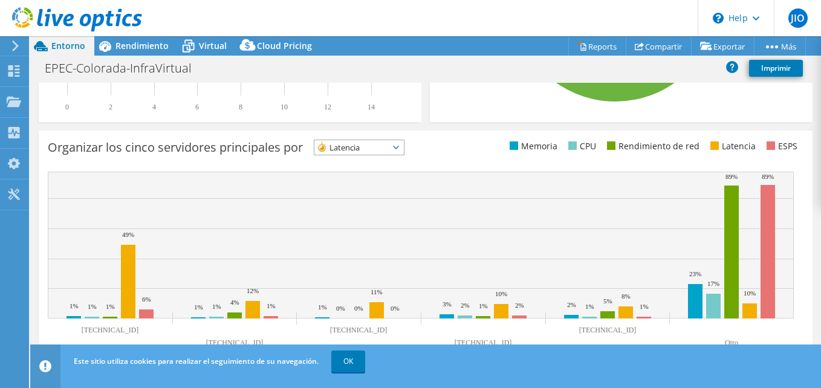
scroll to position [465, 0]
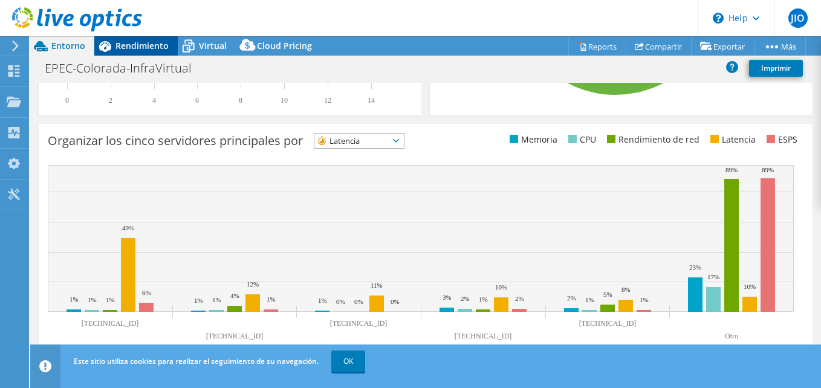
click at [147, 49] on span "Rendimiento" at bounding box center [141, 45] width 53 height 11
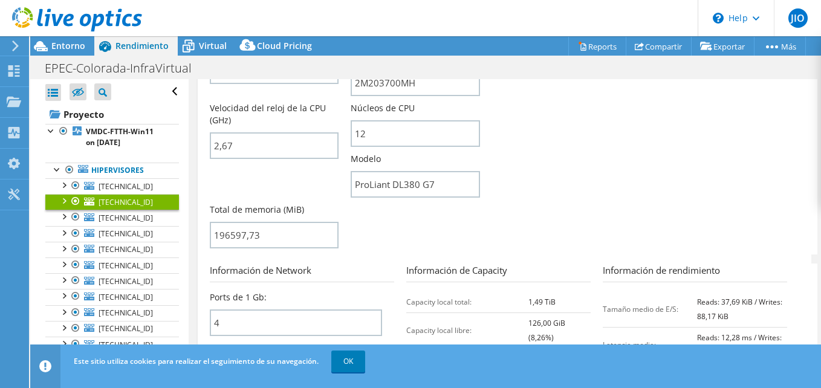
scroll to position [378, 0]
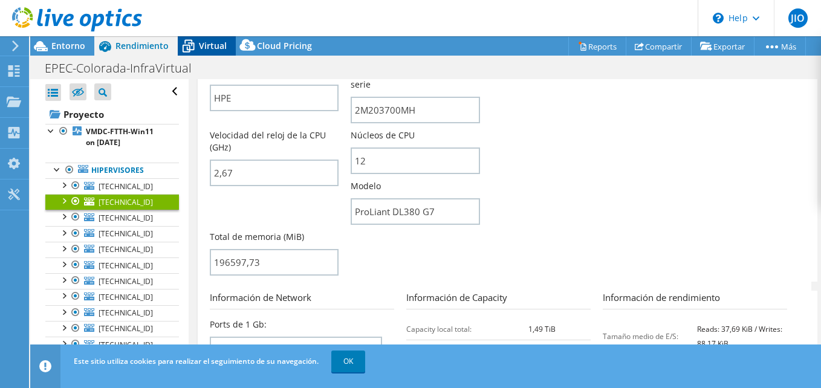
click at [218, 46] on span "Virtual" at bounding box center [213, 45] width 28 height 11
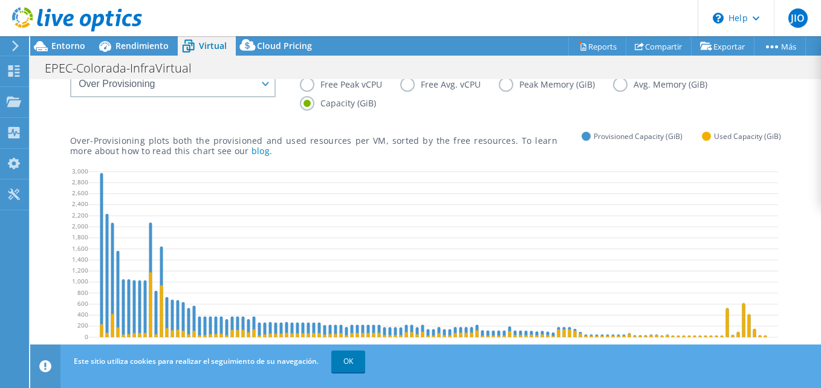
scroll to position [0, 0]
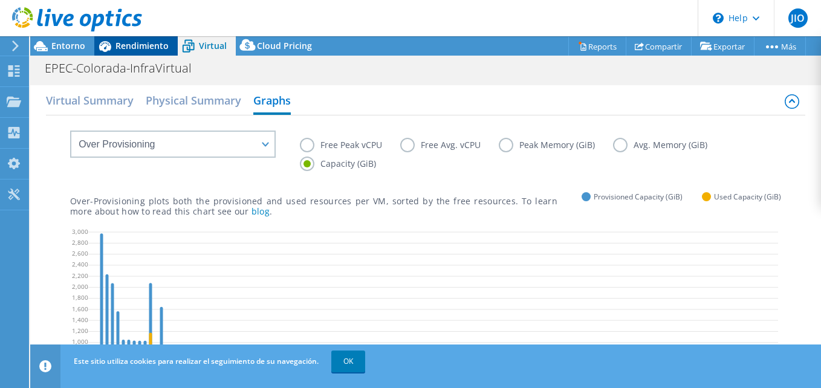
click at [140, 48] on span "Rendimiento" at bounding box center [141, 45] width 53 height 11
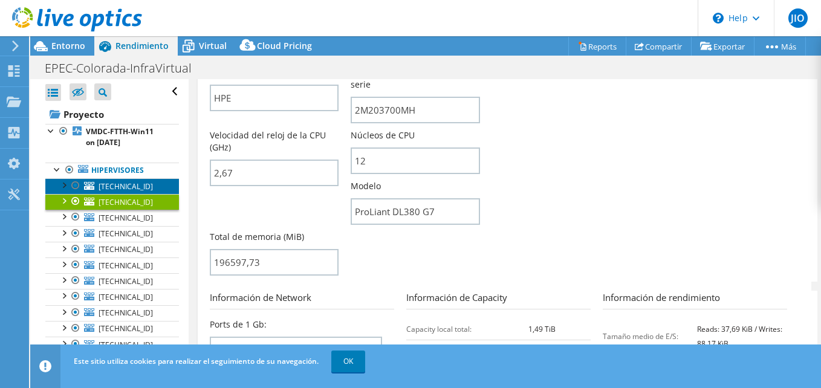
click at [121, 189] on span "[TECHNICAL_ID]" at bounding box center [126, 186] width 54 height 10
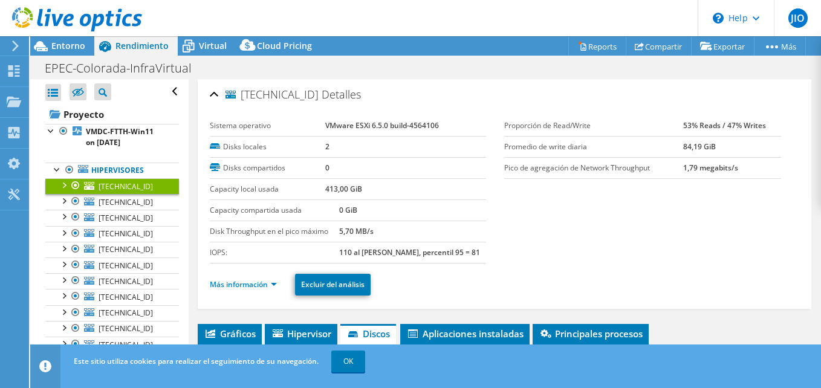
scroll to position [60, 0]
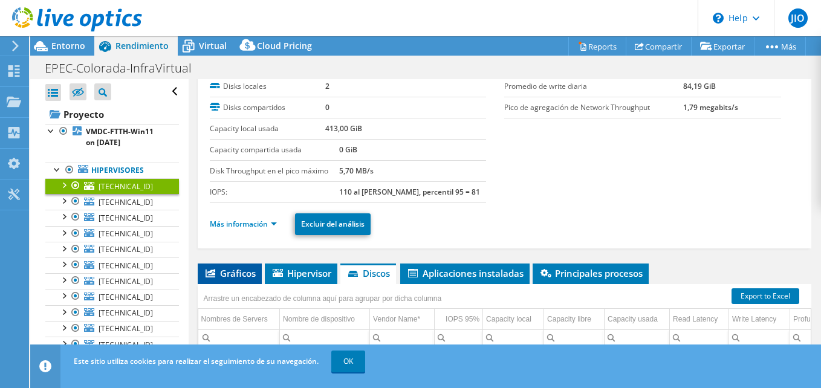
click at [246, 274] on span "Gráficos" at bounding box center [230, 273] width 52 height 12
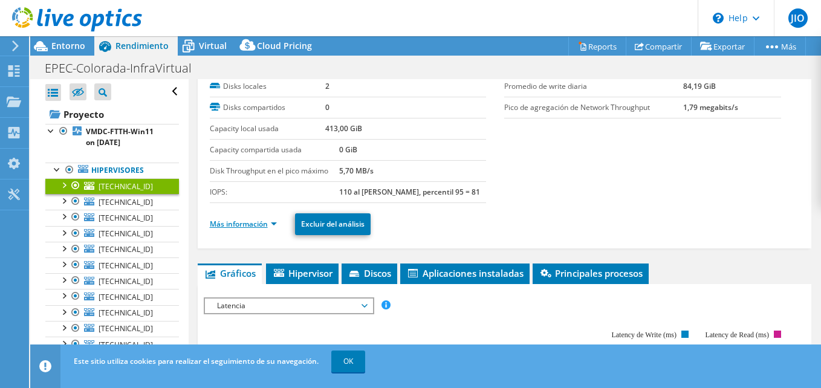
click at [271, 221] on link "Más información" at bounding box center [243, 224] width 67 height 10
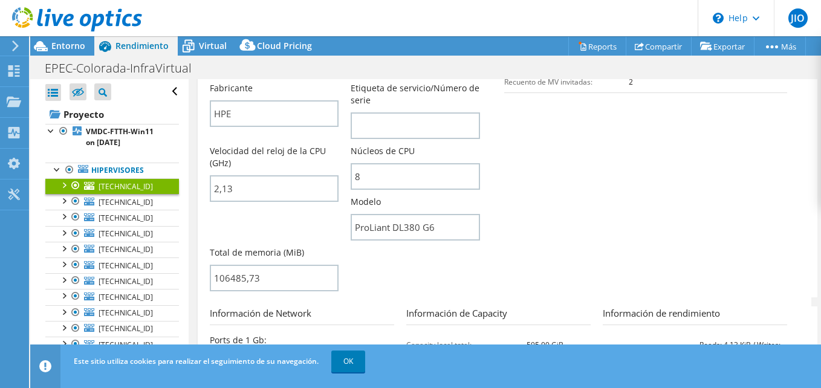
scroll to position [302, 0]
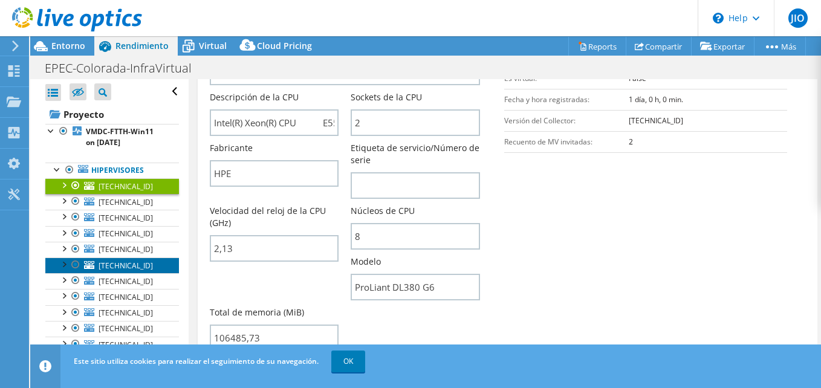
click at [142, 265] on link "[TECHNICAL_ID]" at bounding box center [112, 265] width 134 height 16
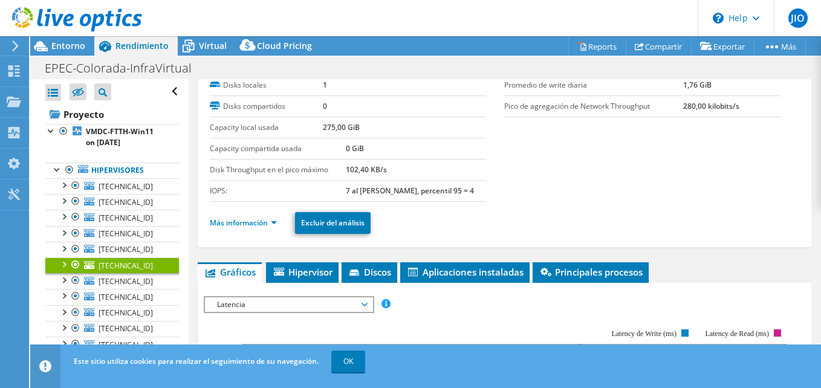
scroll to position [60, 0]
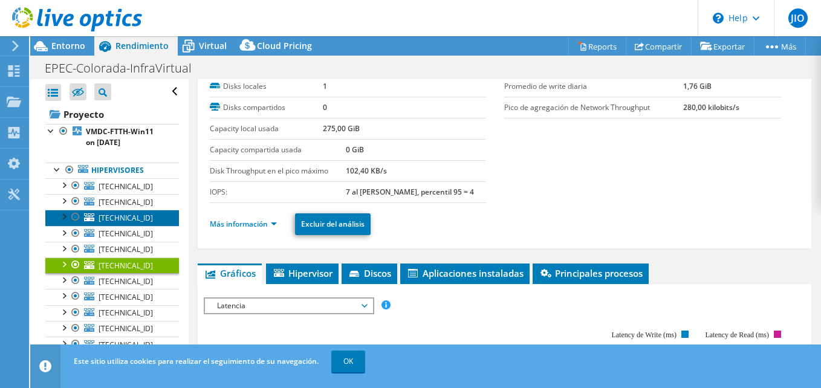
click at [138, 215] on link "[TECHNICAL_ID]" at bounding box center [112, 218] width 134 height 16
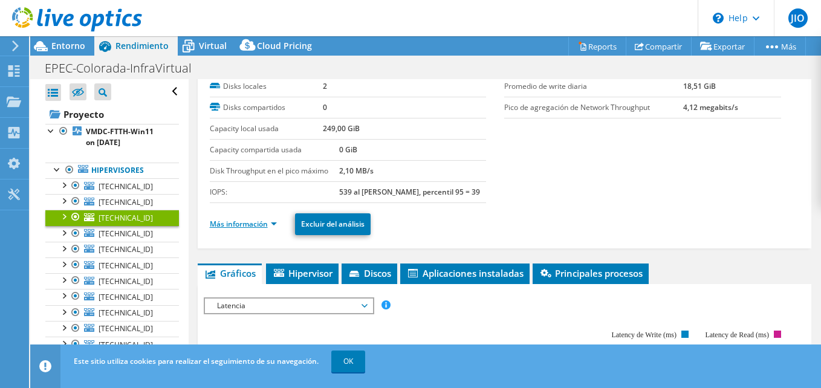
click at [267, 222] on link "Más información" at bounding box center [243, 224] width 67 height 10
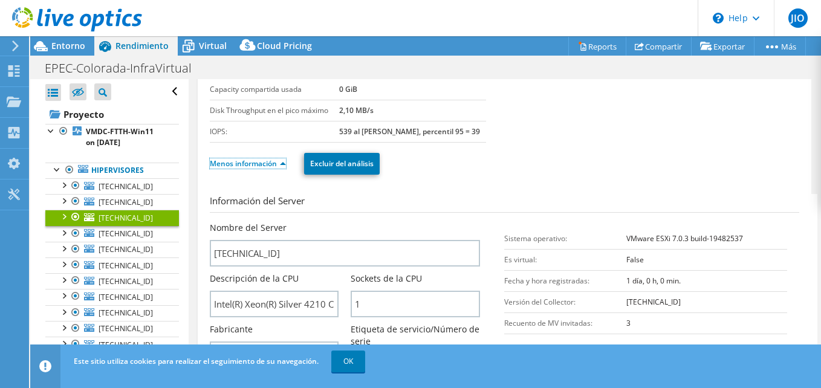
scroll to position [242, 0]
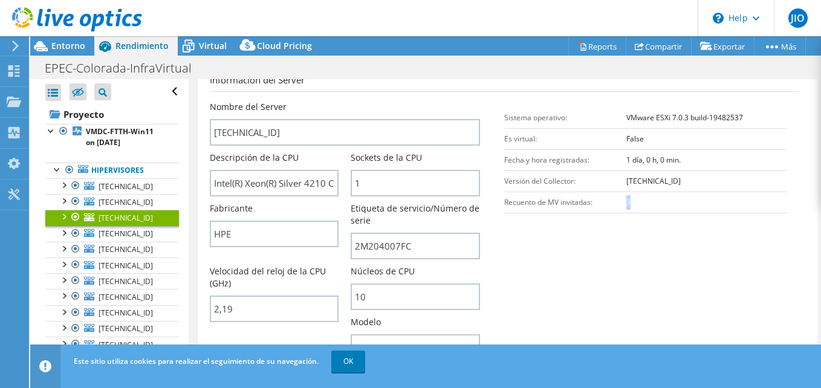
click at [626, 201] on td "3" at bounding box center [706, 202] width 161 height 21
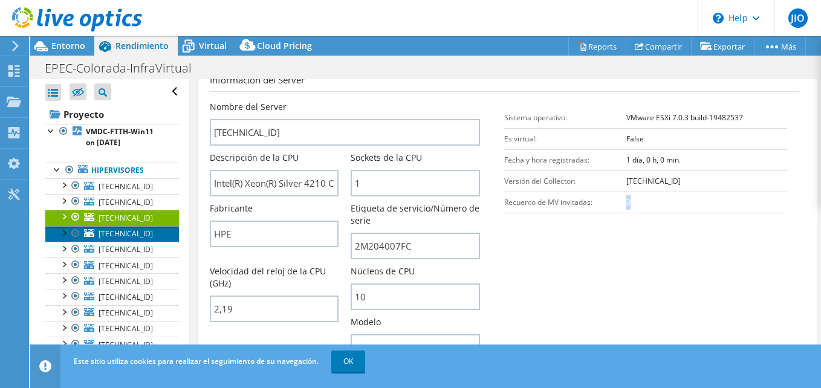
click at [144, 233] on link "[TECHNICAL_ID]" at bounding box center [112, 234] width 134 height 16
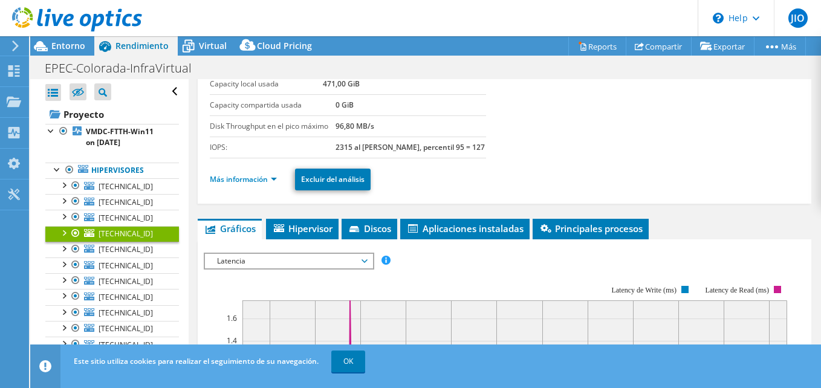
scroll to position [49, 0]
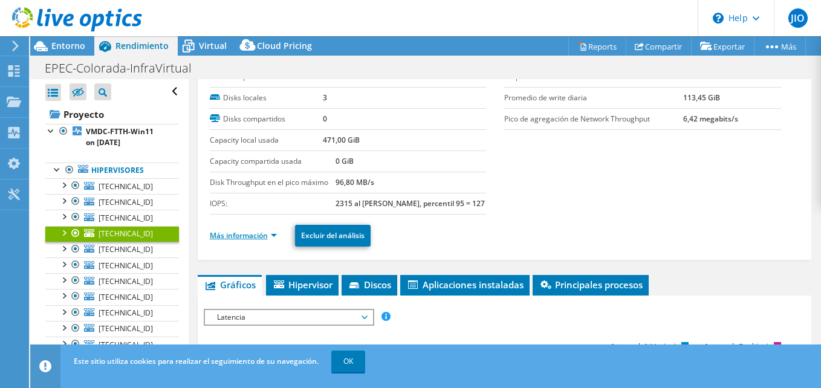
click at [265, 236] on link "Más información" at bounding box center [243, 235] width 67 height 10
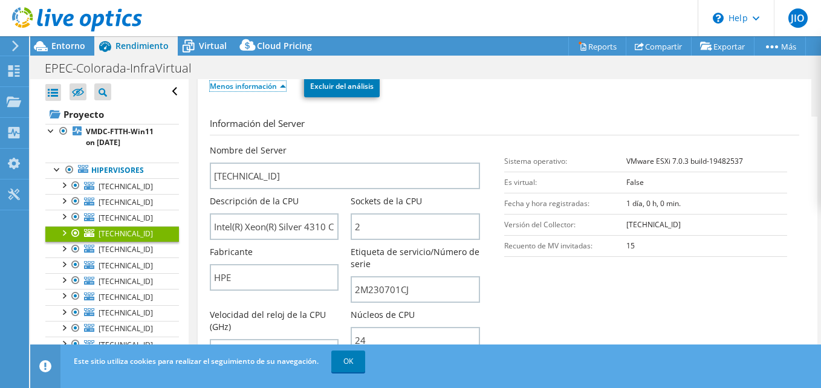
scroll to position [230, 0]
